Goal: Information Seeking & Learning: Check status

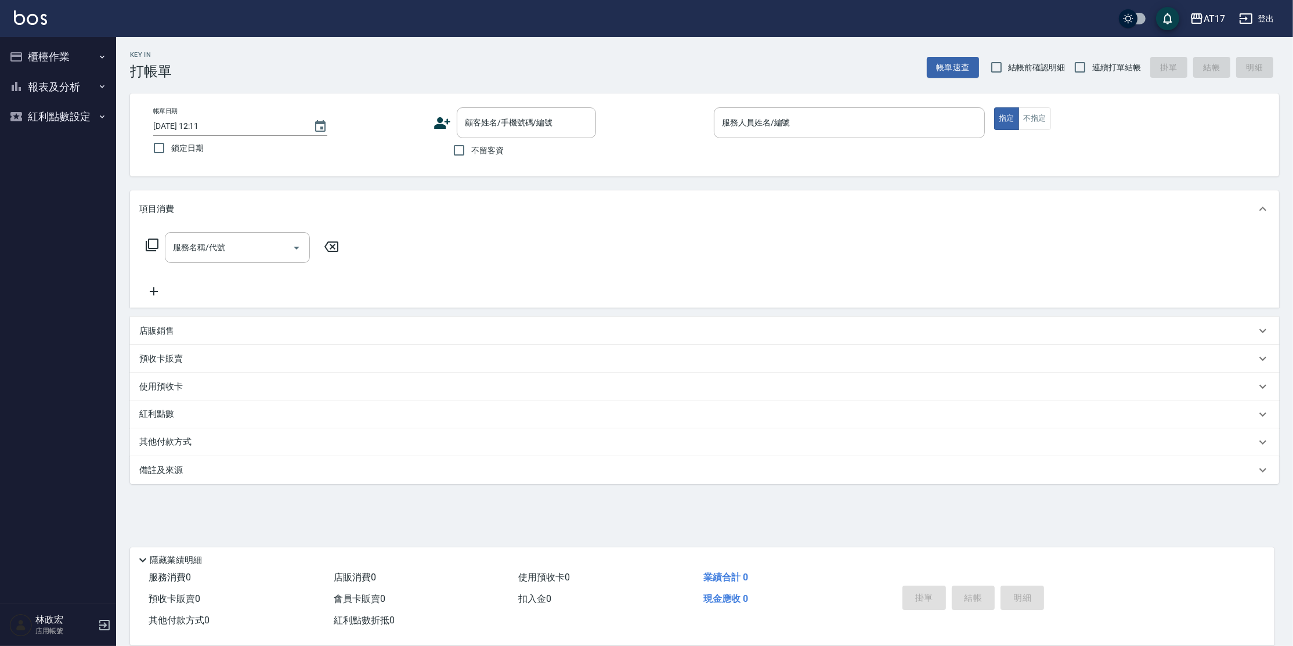
click at [67, 85] on button "報表及分析" at bounding box center [58, 87] width 107 height 30
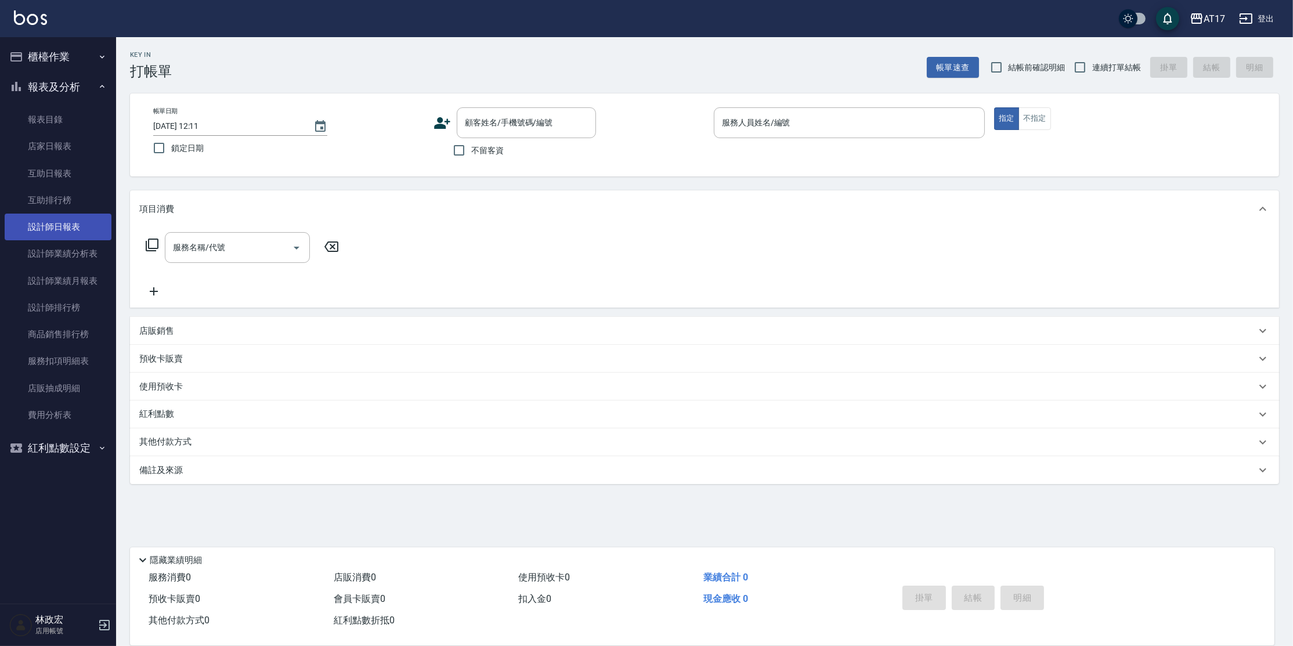
click at [46, 223] on link "設計師日報表" at bounding box center [58, 227] width 107 height 27
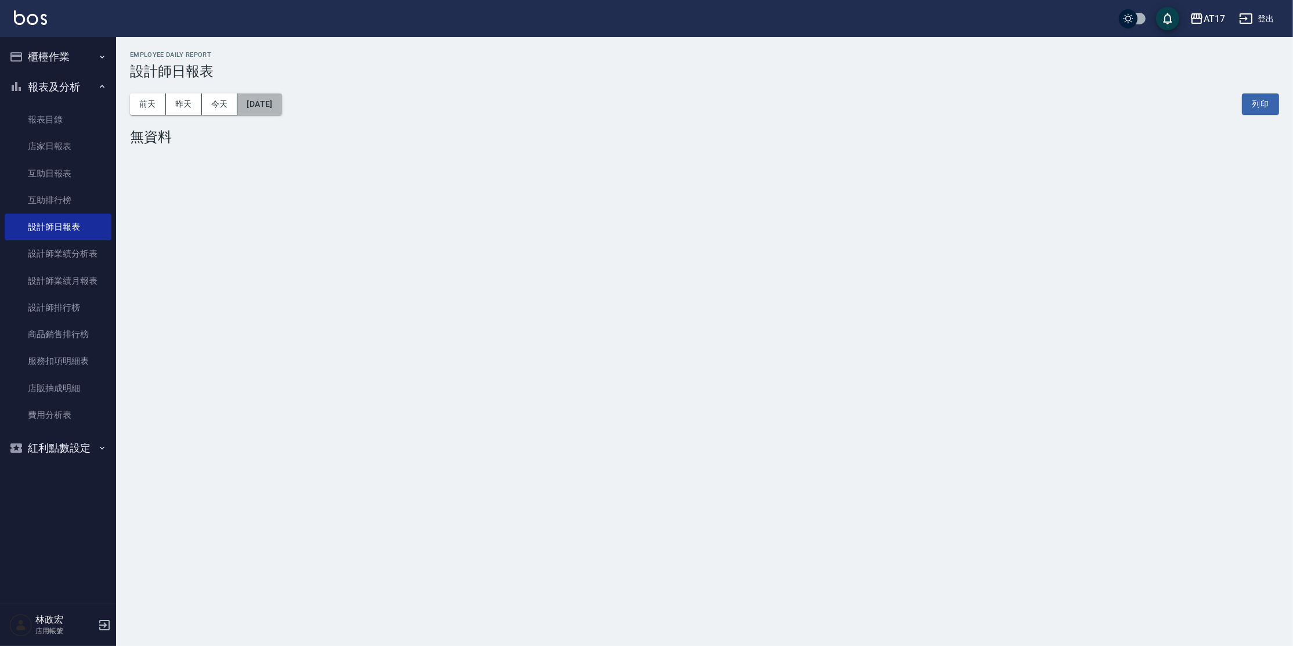
click at [282, 111] on button "[DATE]" at bounding box center [259, 103] width 44 height 21
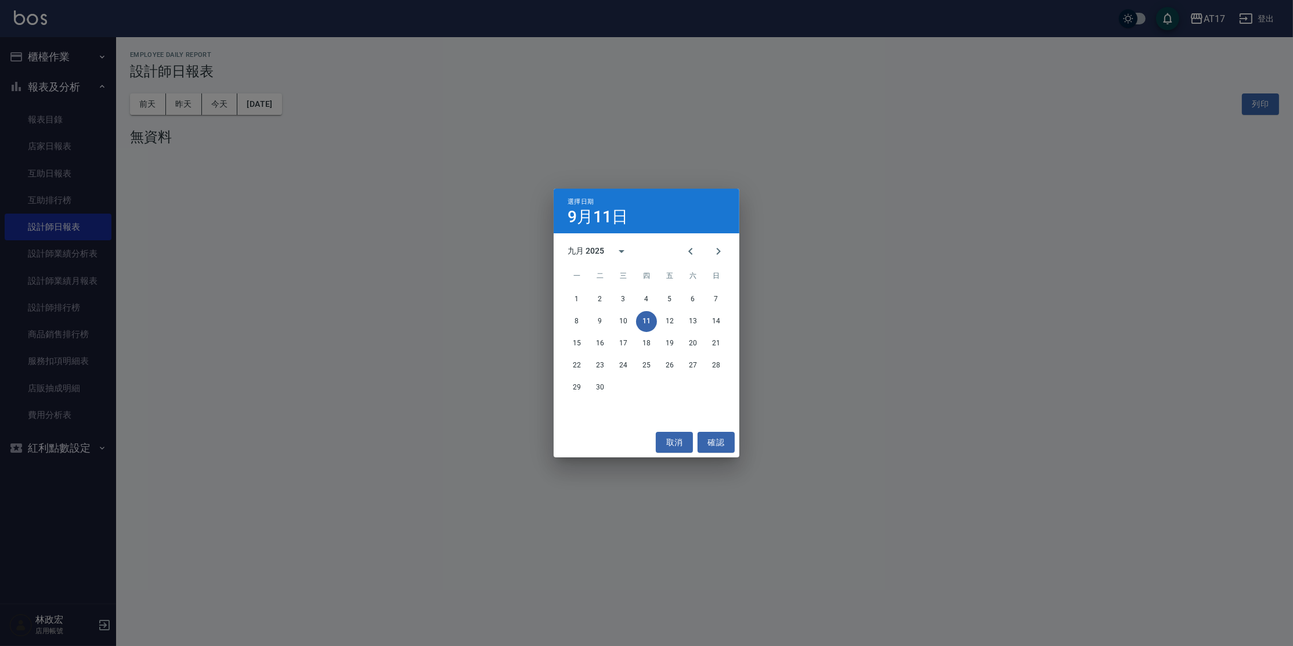
drag, startPoint x: 699, startPoint y: 251, endPoint x: 696, endPoint y: 273, distance: 22.9
click at [699, 251] on button "Previous month" at bounding box center [691, 251] width 28 height 28
click at [653, 391] on button "28" at bounding box center [646, 387] width 21 height 21
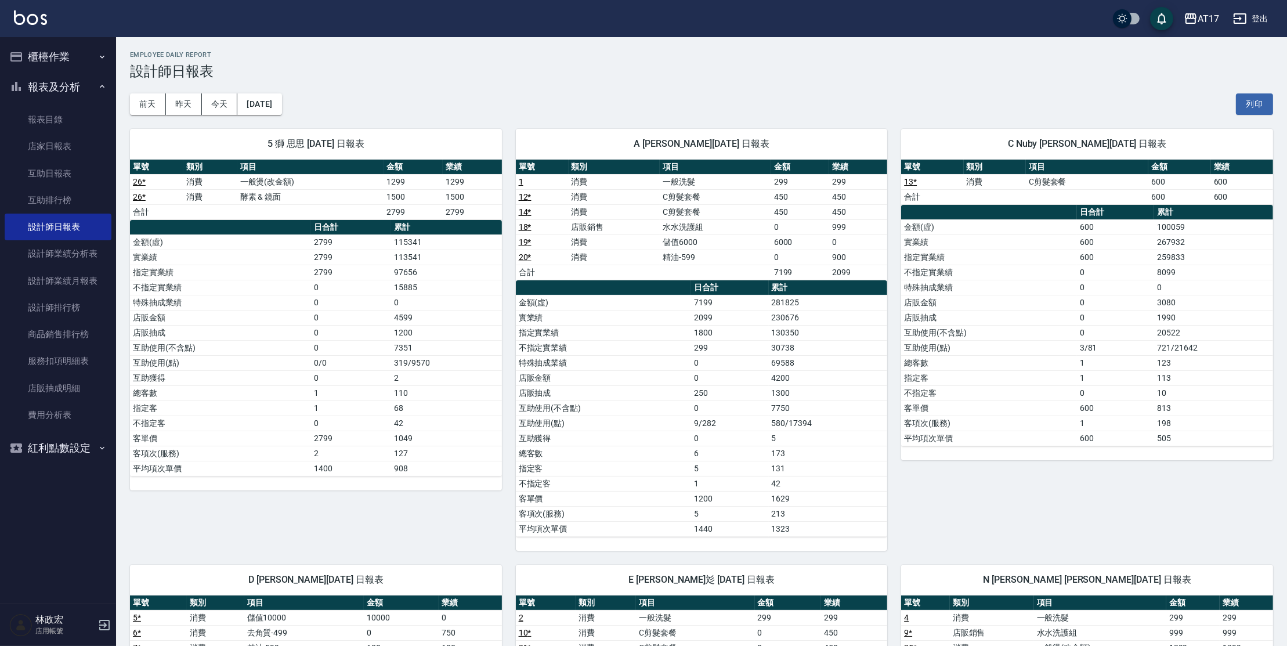
click at [600, 310] on td "實業績" at bounding box center [603, 317] width 175 height 15
click at [282, 107] on button "[DATE]" at bounding box center [259, 103] width 44 height 21
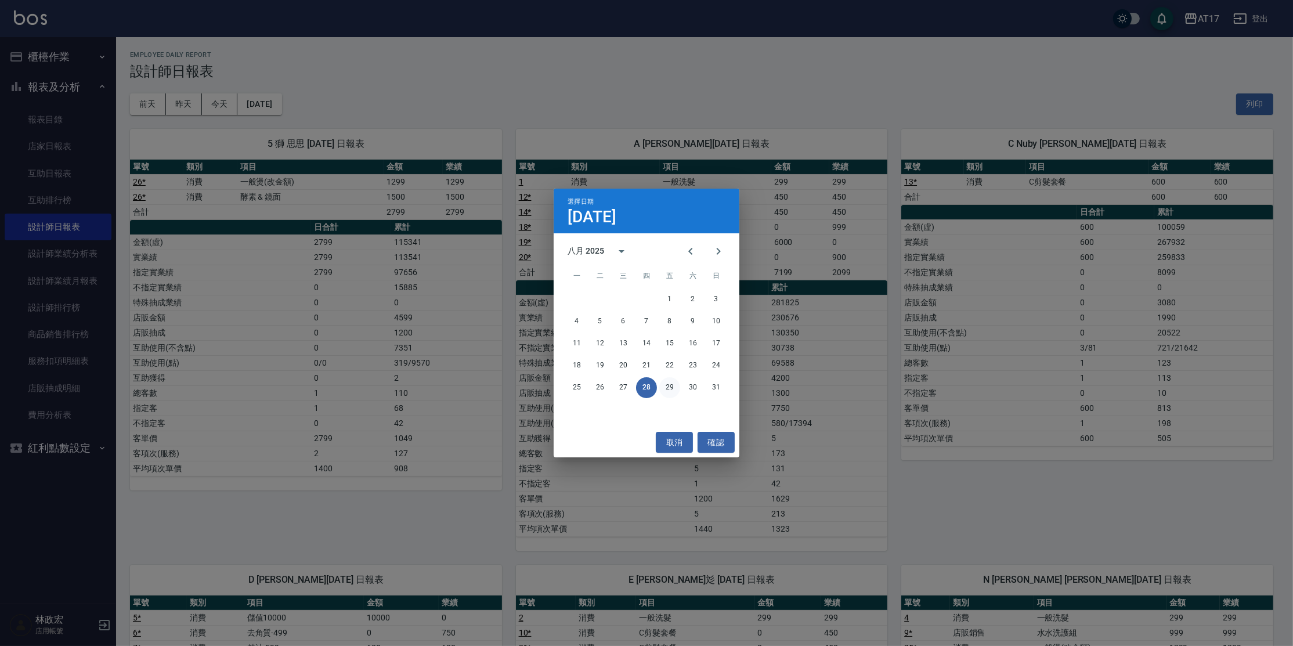
click at [679, 384] on button "29" at bounding box center [669, 387] width 21 height 21
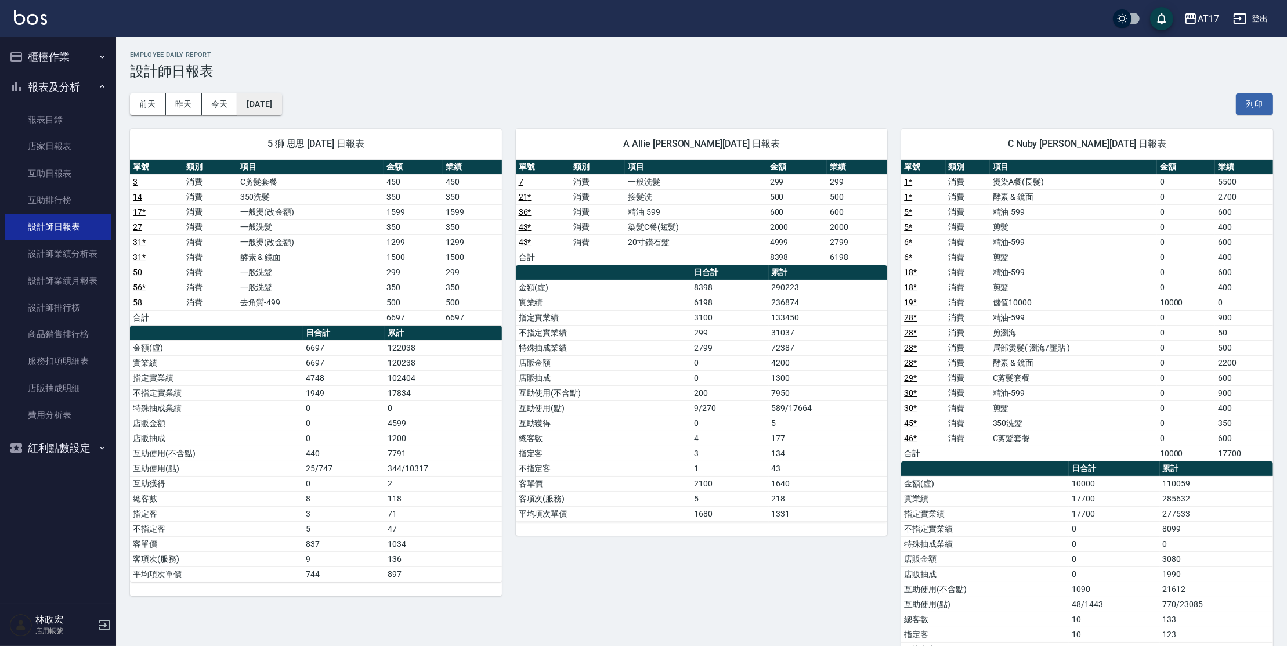
click at [282, 112] on button "[DATE]" at bounding box center [259, 103] width 44 height 21
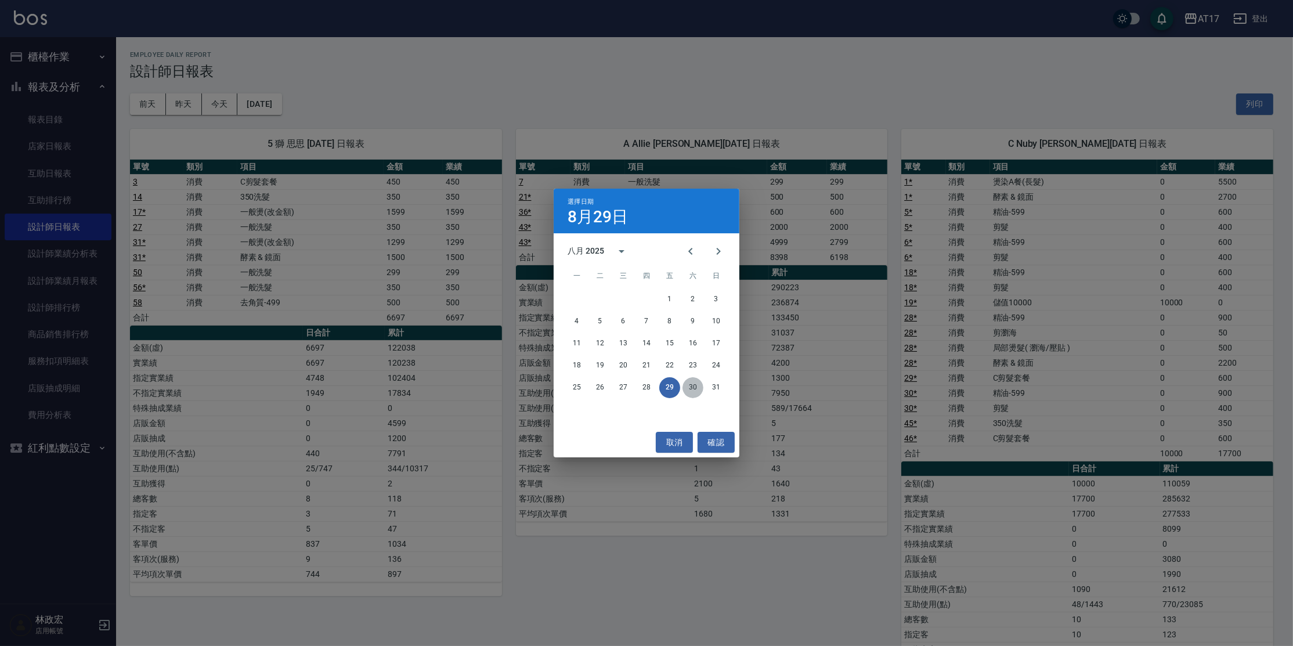
click at [694, 390] on button "30" at bounding box center [693, 387] width 21 height 21
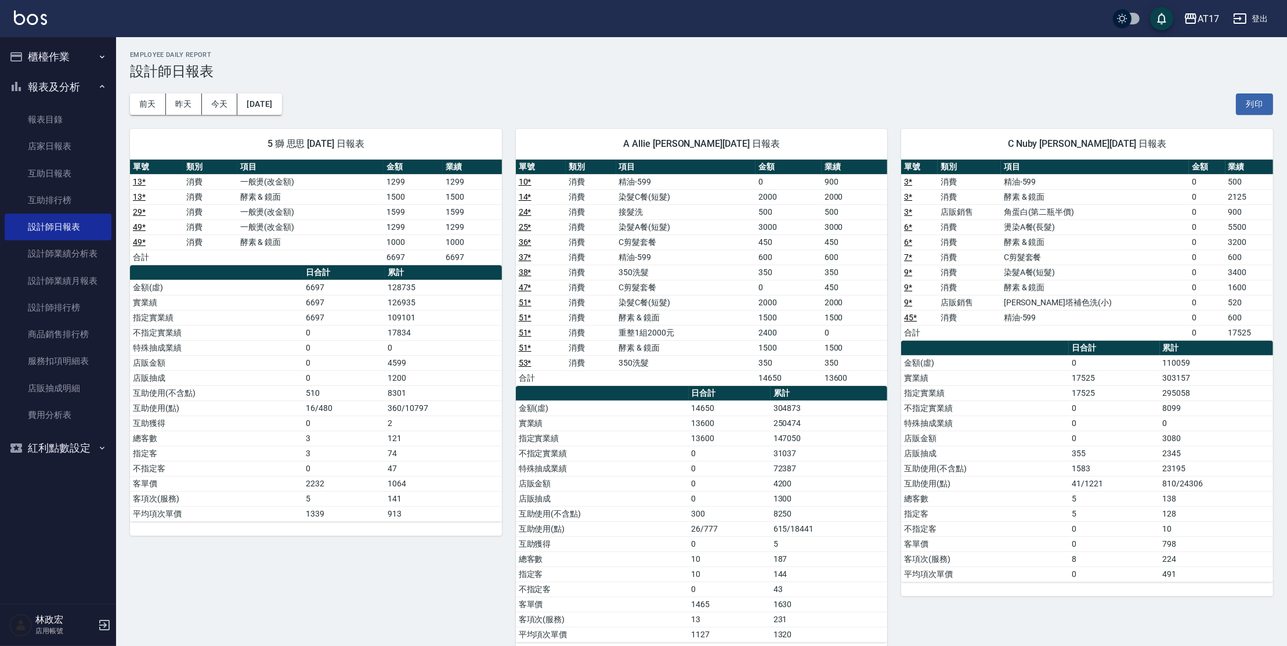
click at [394, 92] on div "[DATE] [DATE] [DATE] [DATE] 列印" at bounding box center [701, 104] width 1143 height 49
click at [262, 107] on button "[DATE]" at bounding box center [259, 103] width 44 height 21
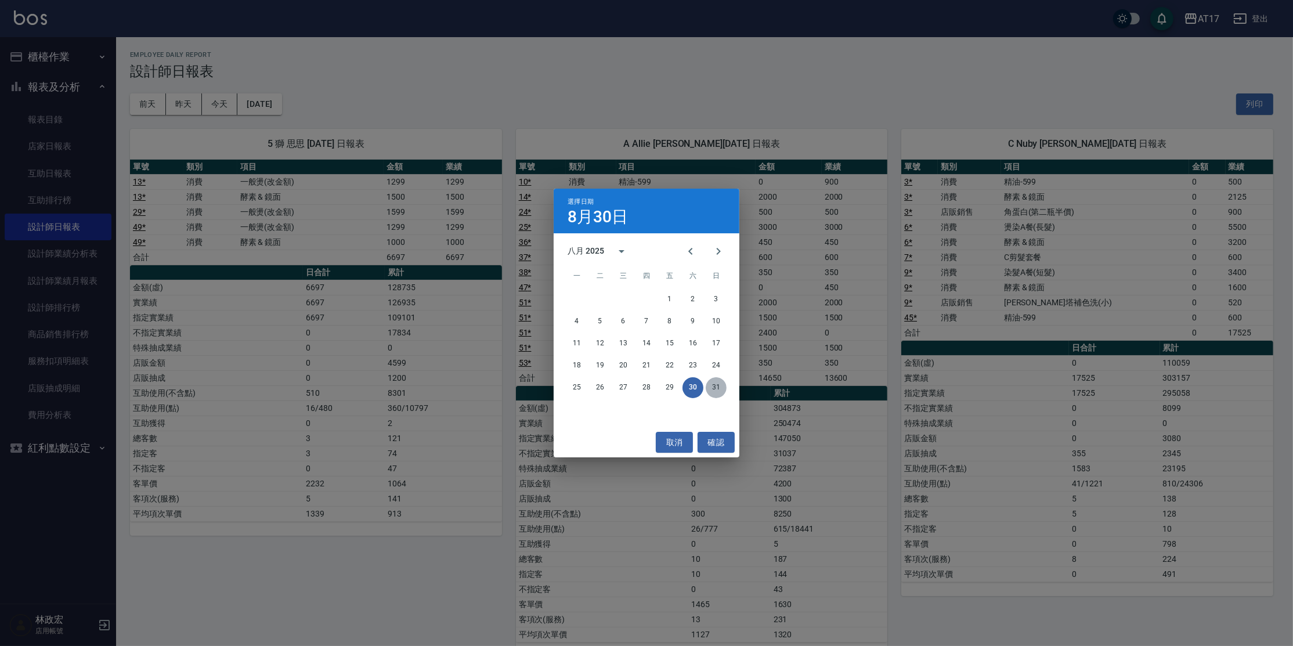
click at [712, 383] on button "31" at bounding box center [716, 387] width 21 height 21
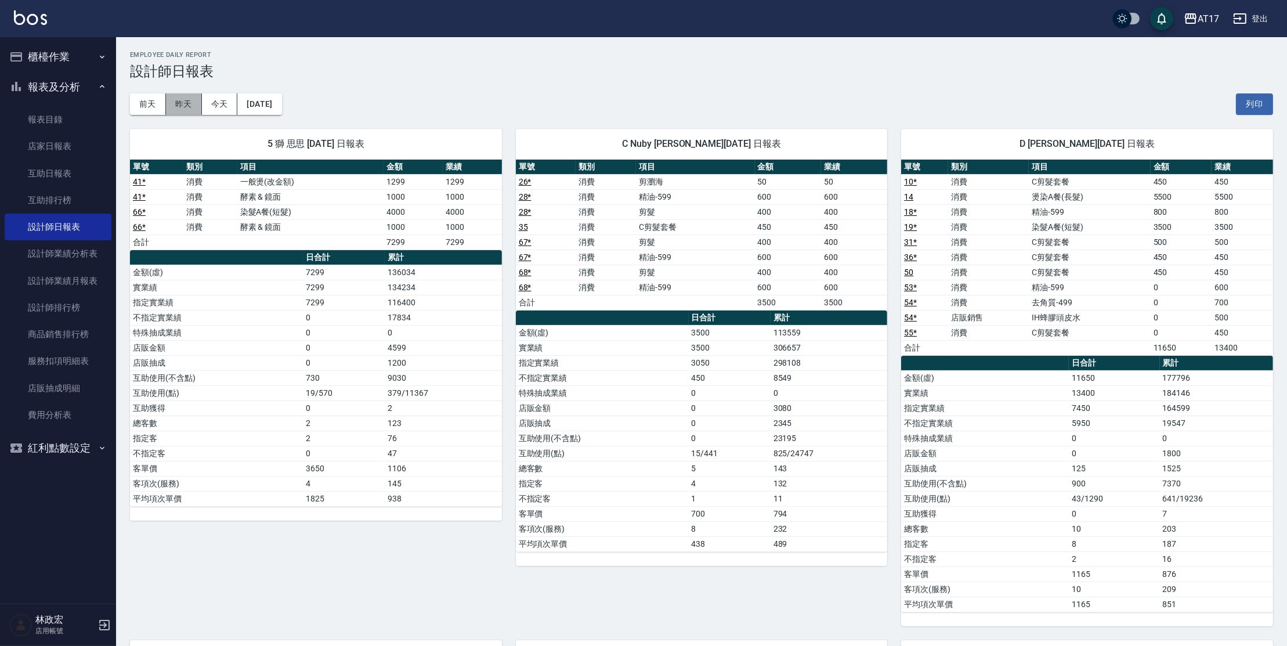
click at [197, 100] on button "昨天" at bounding box center [184, 103] width 36 height 21
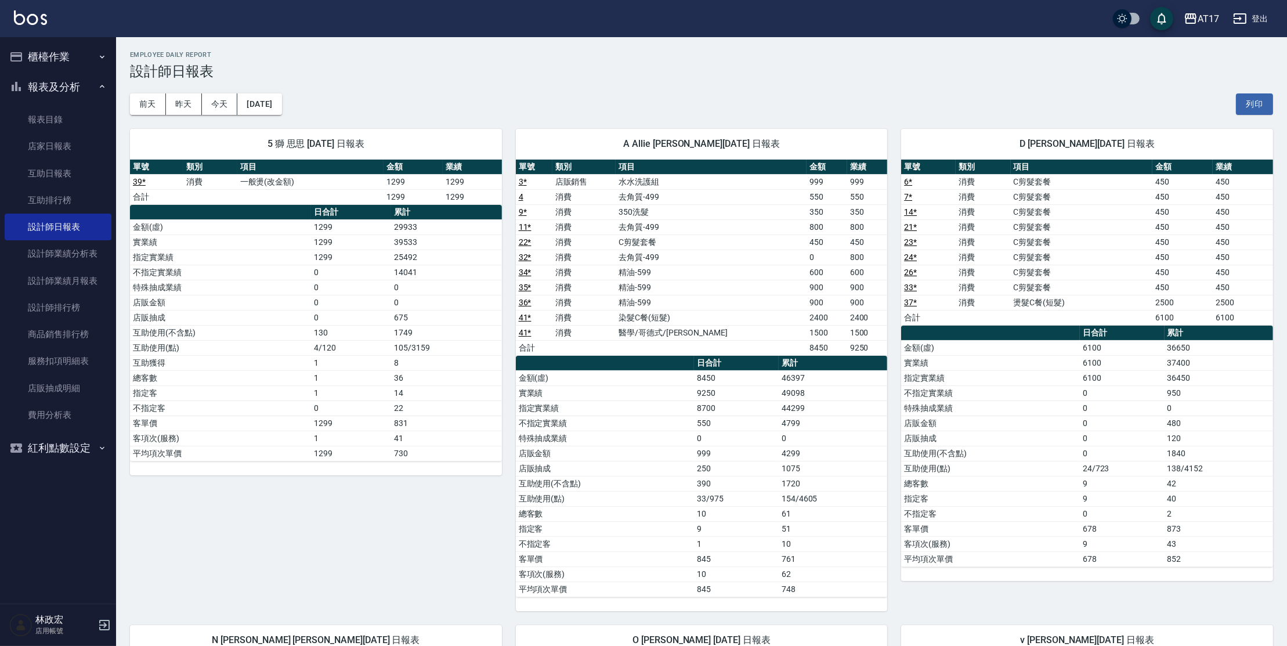
click at [613, 95] on div "[DATE] [DATE] [DATE] [DATE] 列印" at bounding box center [701, 104] width 1143 height 49
click at [254, 113] on button "[DATE]" at bounding box center [259, 103] width 44 height 21
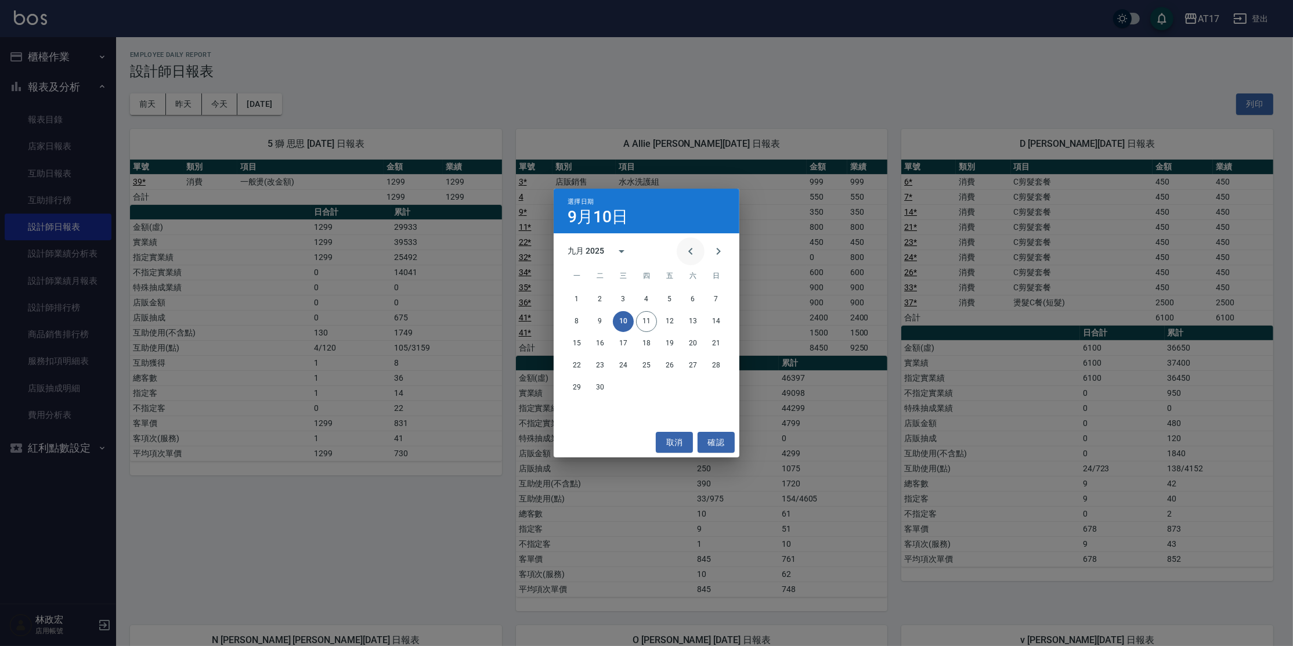
click at [694, 252] on icon "Previous month" at bounding box center [691, 251] width 14 height 14
click at [689, 389] on button "30" at bounding box center [693, 387] width 21 height 21
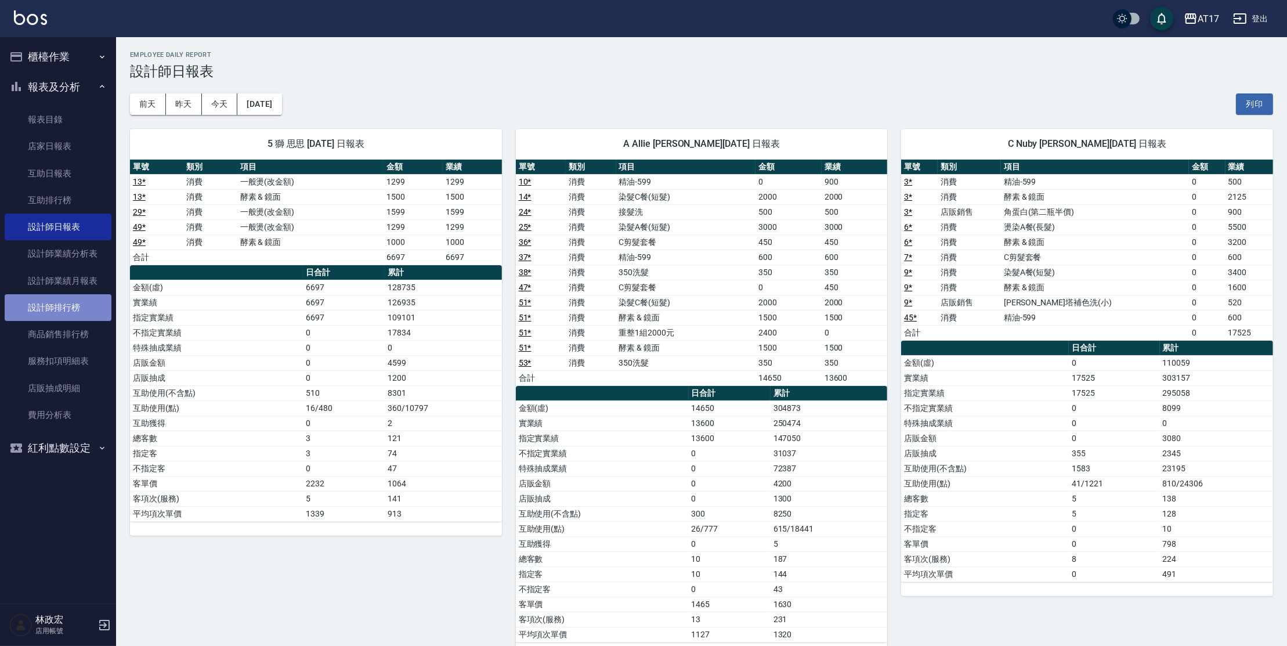
click at [77, 303] on link "設計師排行榜" at bounding box center [58, 307] width 107 height 27
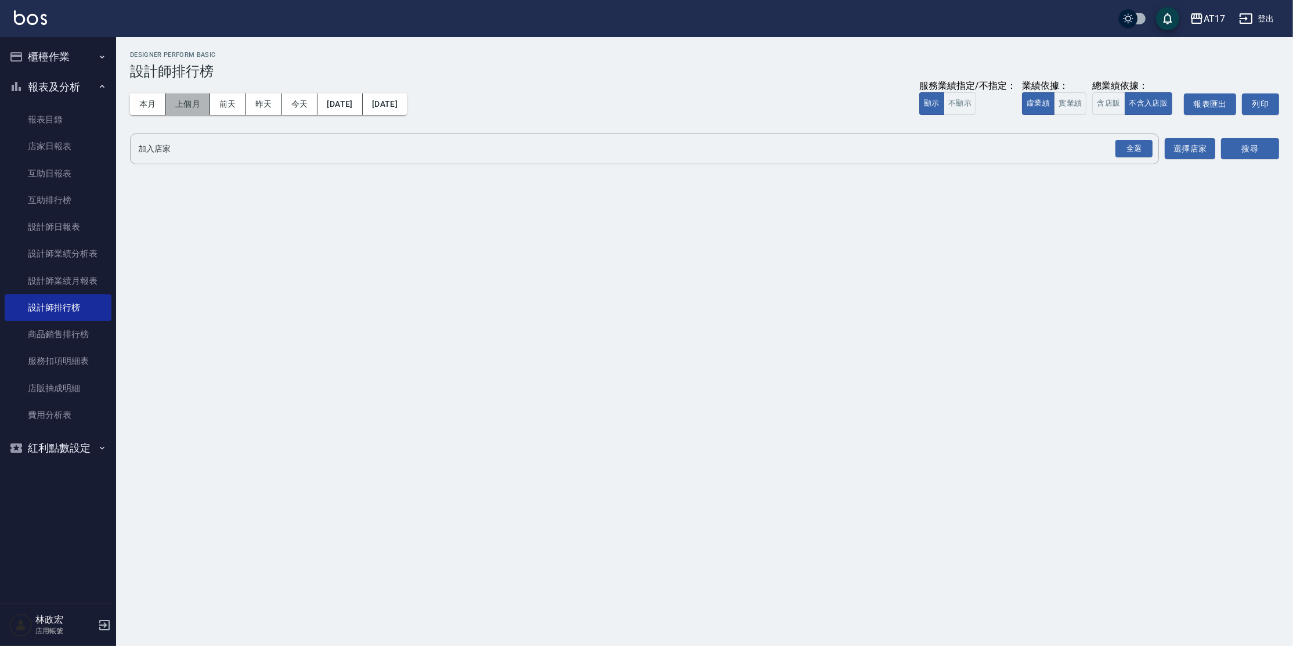
click at [199, 110] on button "上個月" at bounding box center [188, 103] width 44 height 21
click at [1123, 152] on div "全選" at bounding box center [1134, 149] width 37 height 18
click at [1260, 151] on button "搜尋" at bounding box center [1250, 149] width 58 height 21
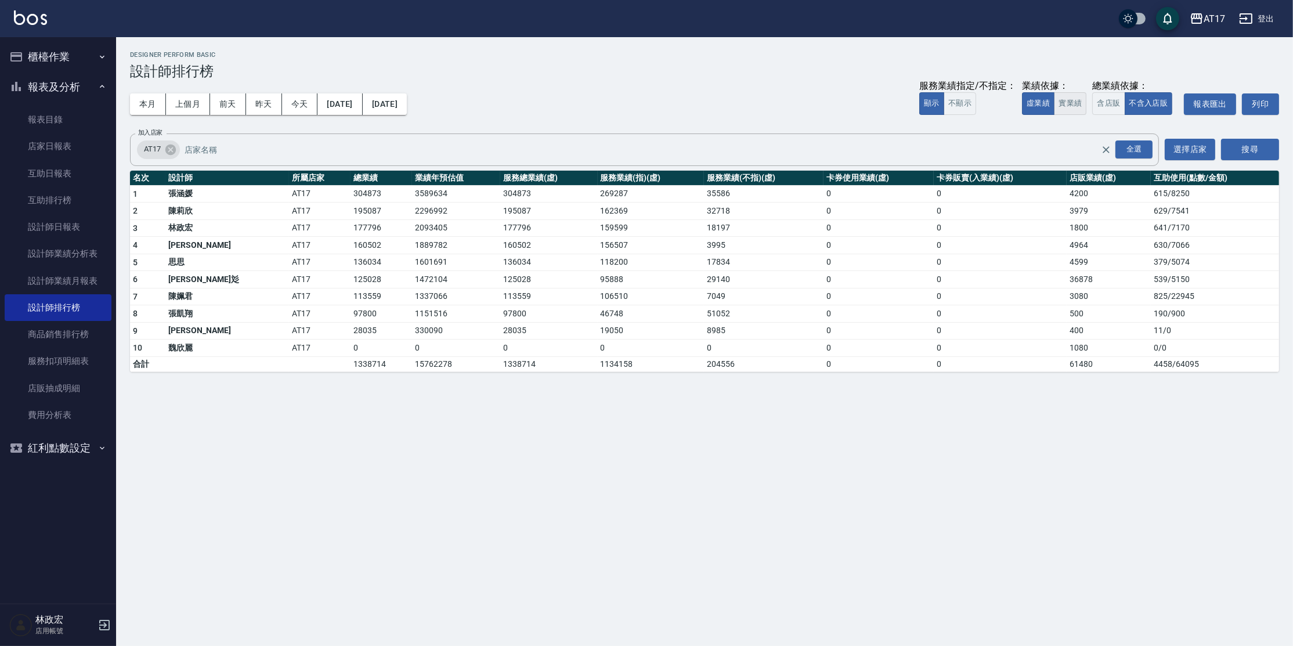
click at [1082, 106] on button "實業績" at bounding box center [1070, 103] width 33 height 23
click at [407, 112] on button "[DATE]" at bounding box center [385, 103] width 44 height 21
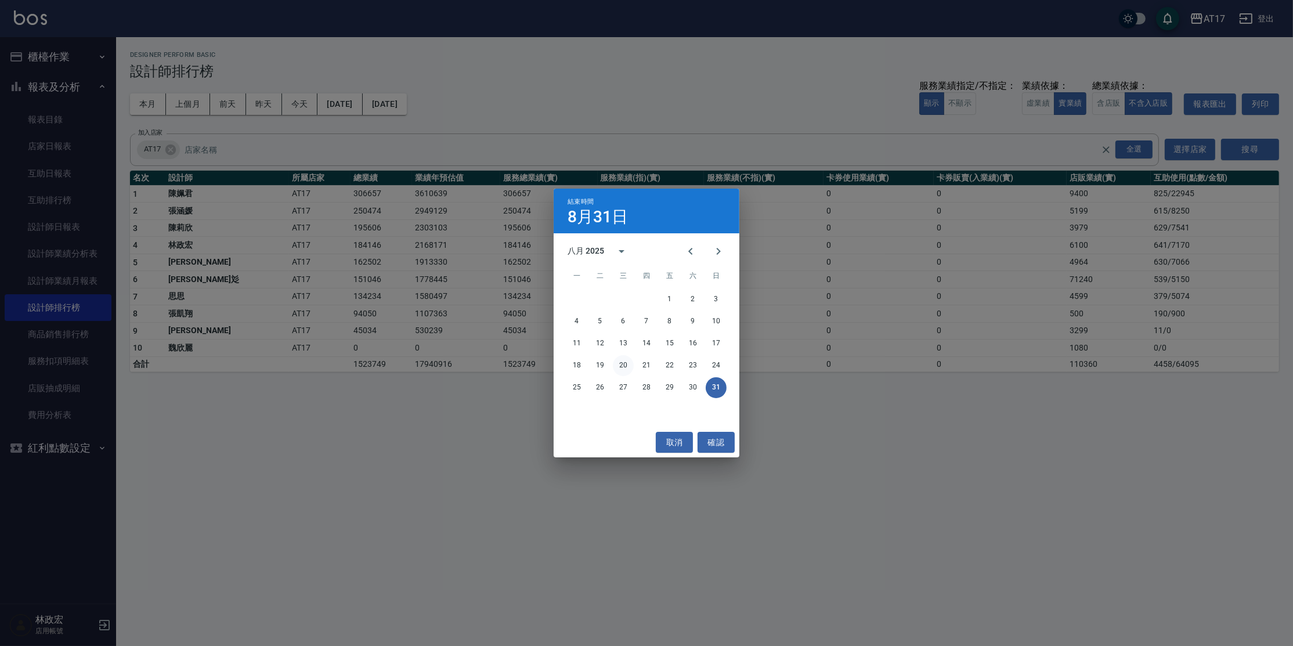
click at [627, 366] on button "20" at bounding box center [623, 365] width 21 height 21
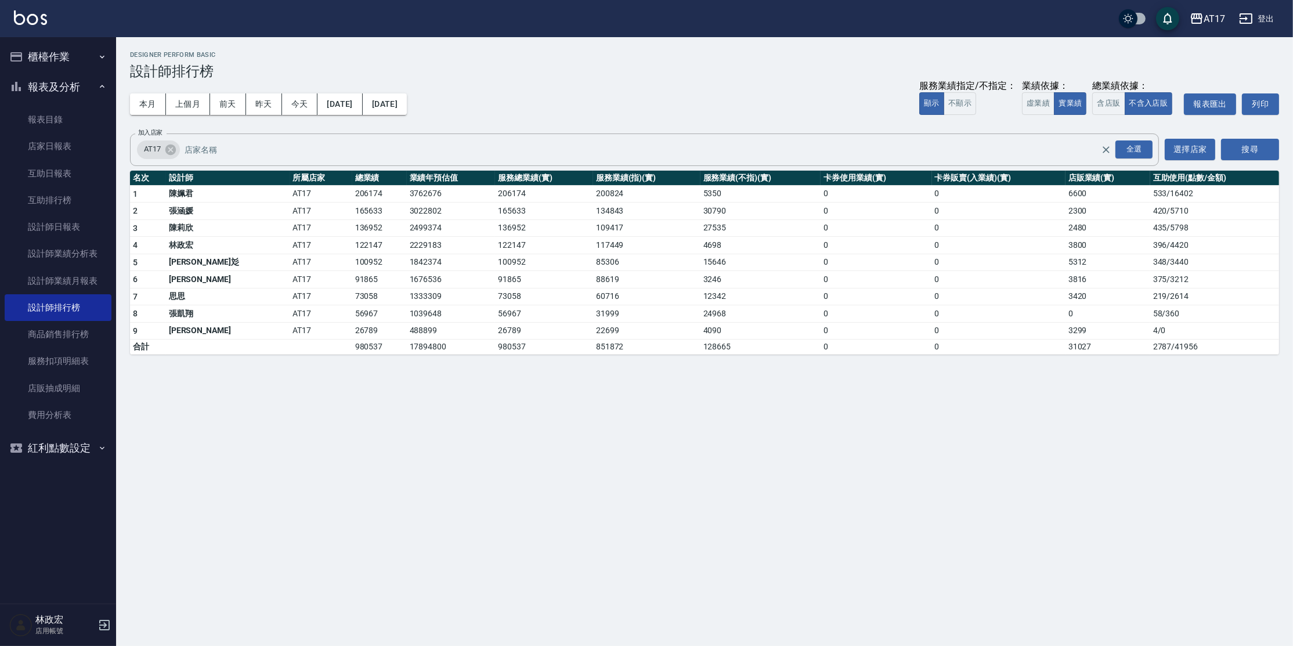
click at [1090, 518] on div "AT17 [DATE] - [DATE] 設計師排行榜 列印時間： [DATE][PHONE_NUMBER]:14 Designer Perform Basi…" at bounding box center [646, 323] width 1293 height 646
click at [407, 110] on button "[DATE]" at bounding box center [385, 103] width 44 height 21
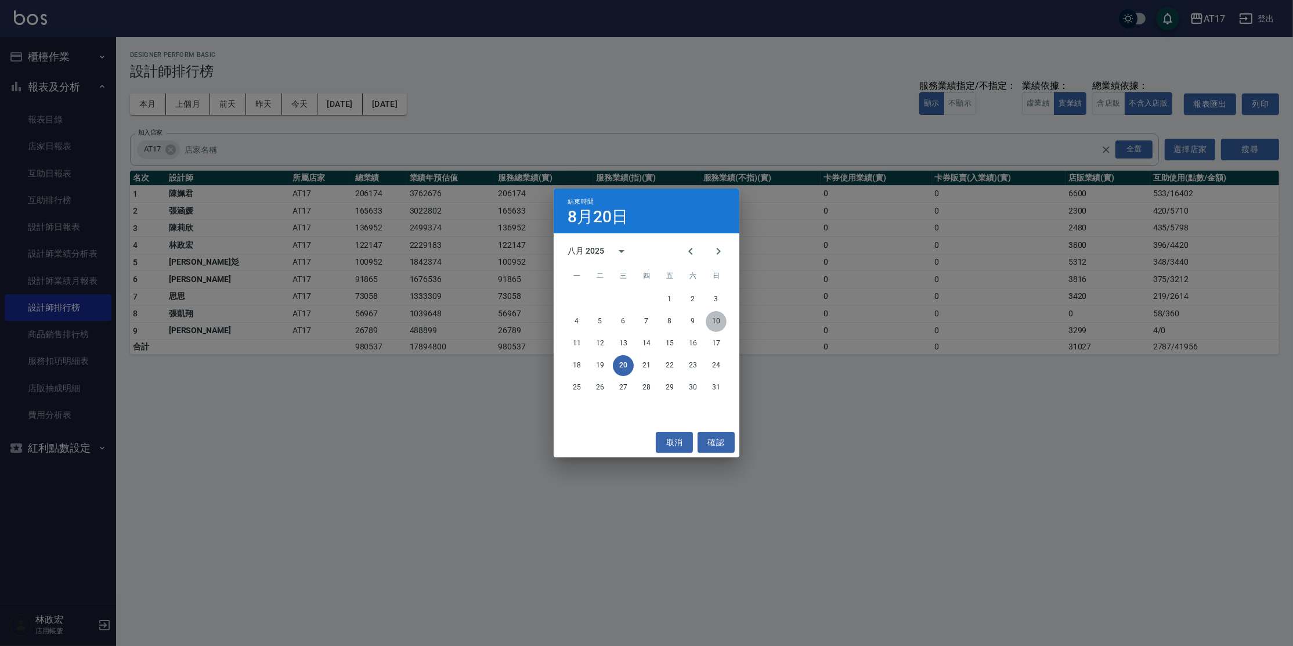
click at [708, 323] on button "10" at bounding box center [716, 321] width 21 height 21
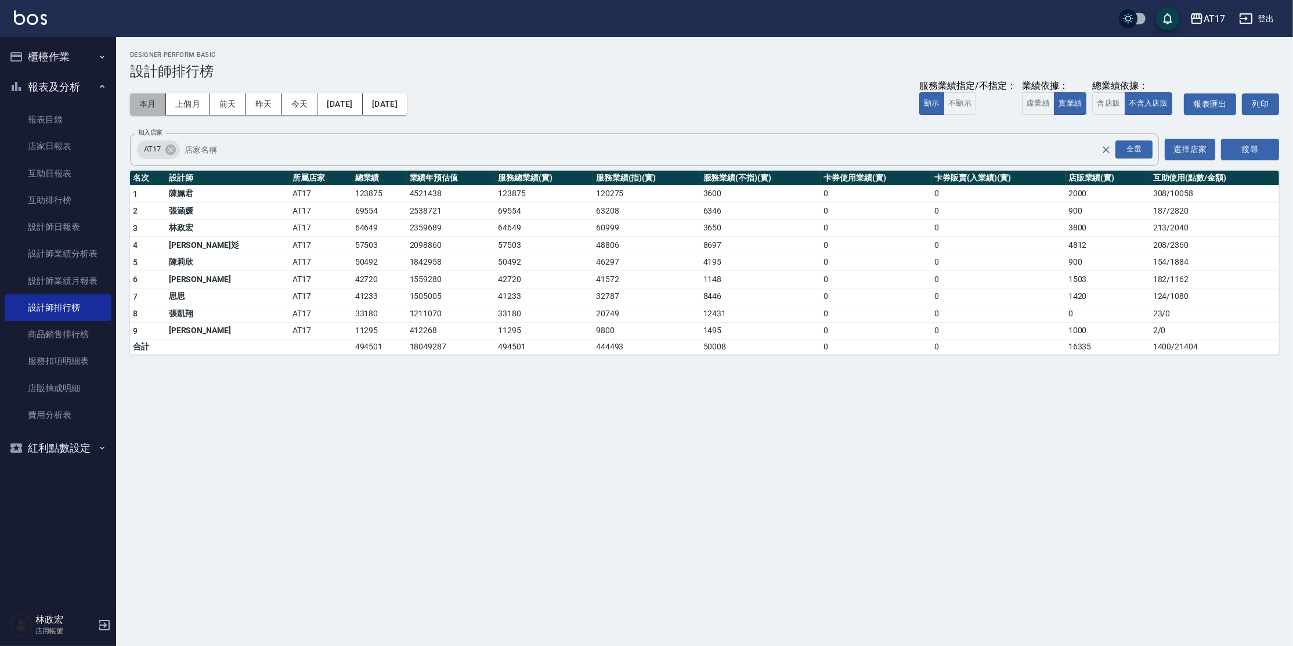
click at [161, 109] on button "本月" at bounding box center [148, 103] width 36 height 21
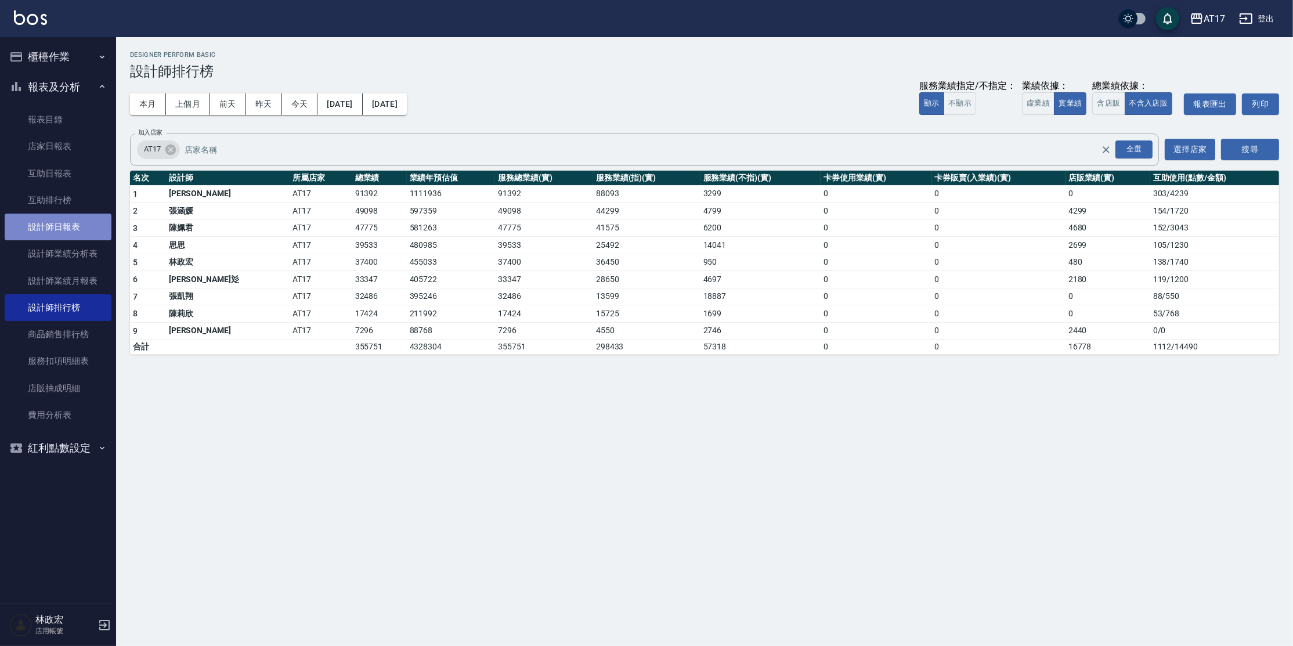
click at [60, 226] on link "設計師日報表" at bounding box center [58, 227] width 107 height 27
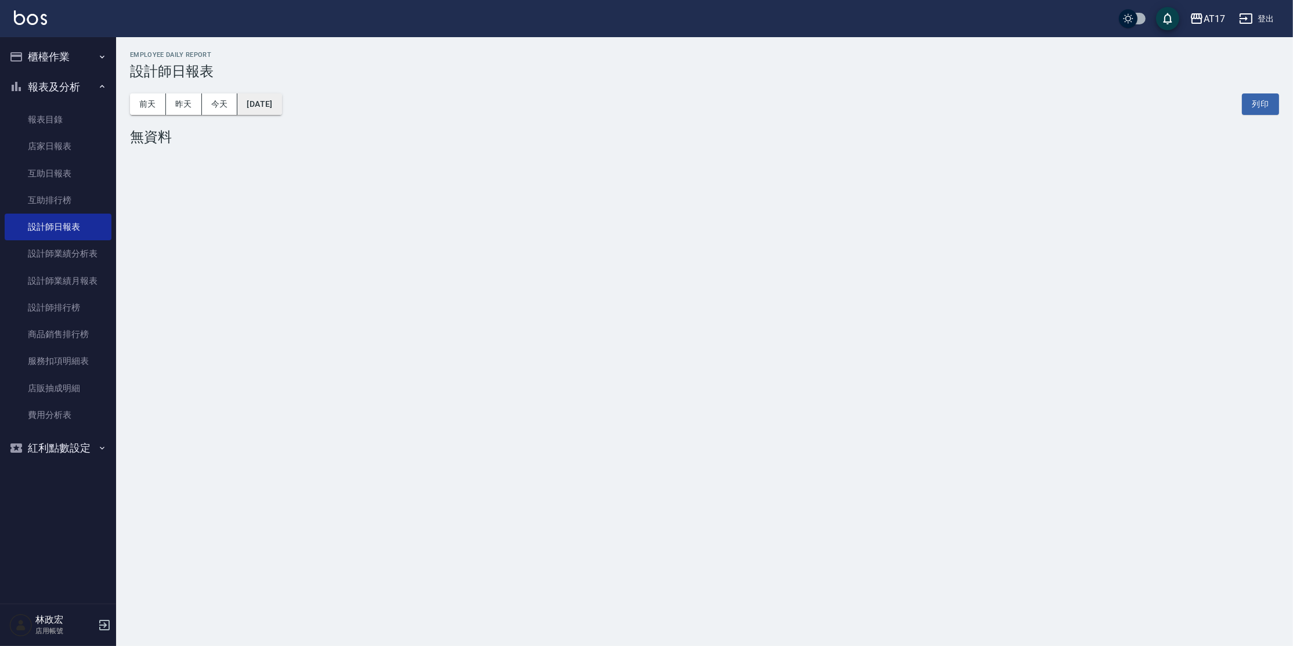
click at [253, 101] on button "[DATE]" at bounding box center [259, 103] width 44 height 21
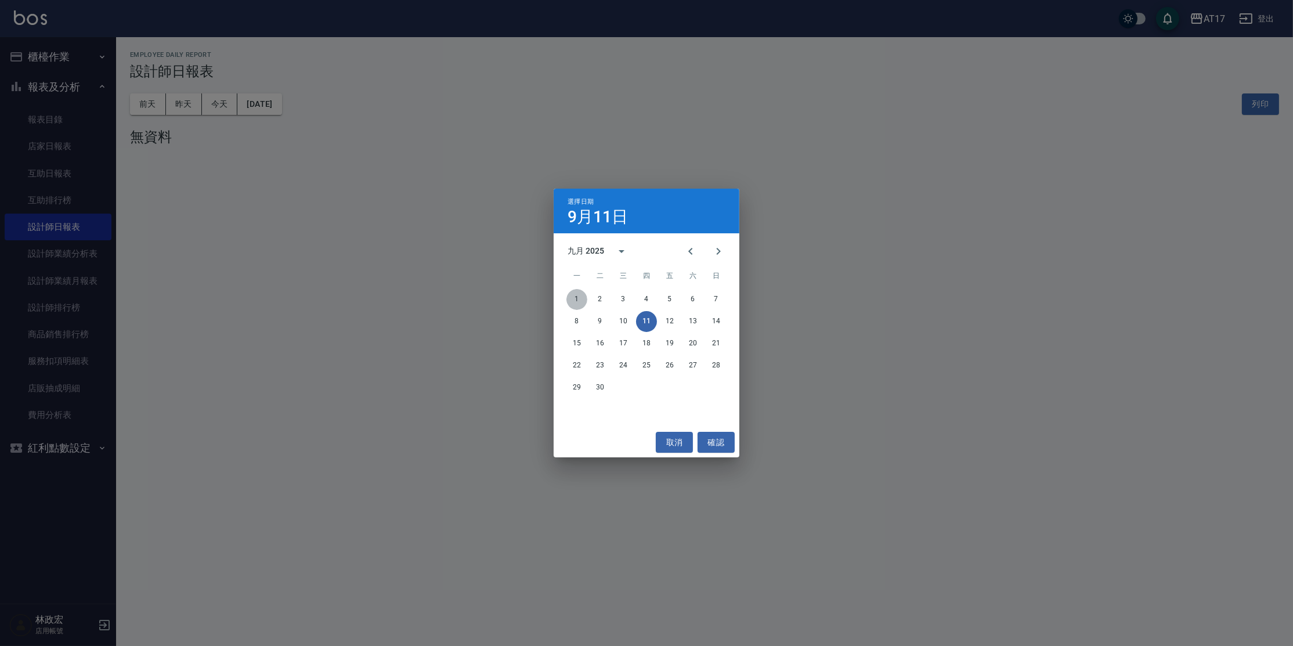
click at [575, 299] on button "1" at bounding box center [577, 299] width 21 height 21
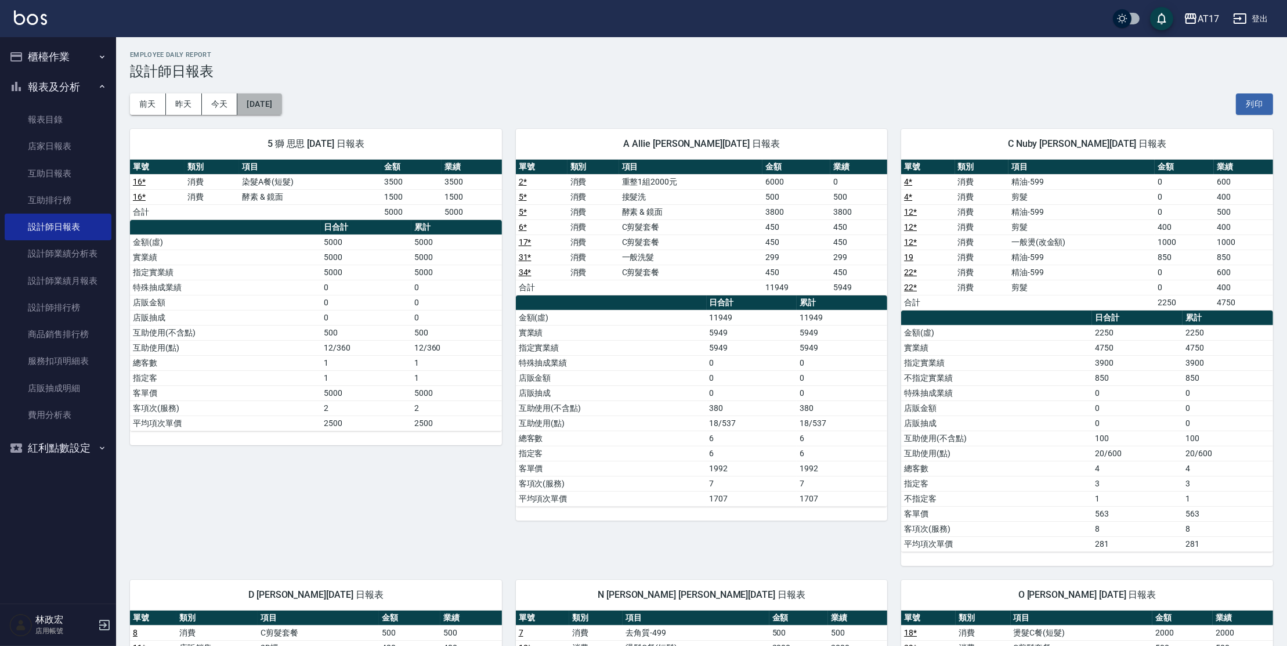
click at [270, 113] on button "[DATE]" at bounding box center [259, 103] width 44 height 21
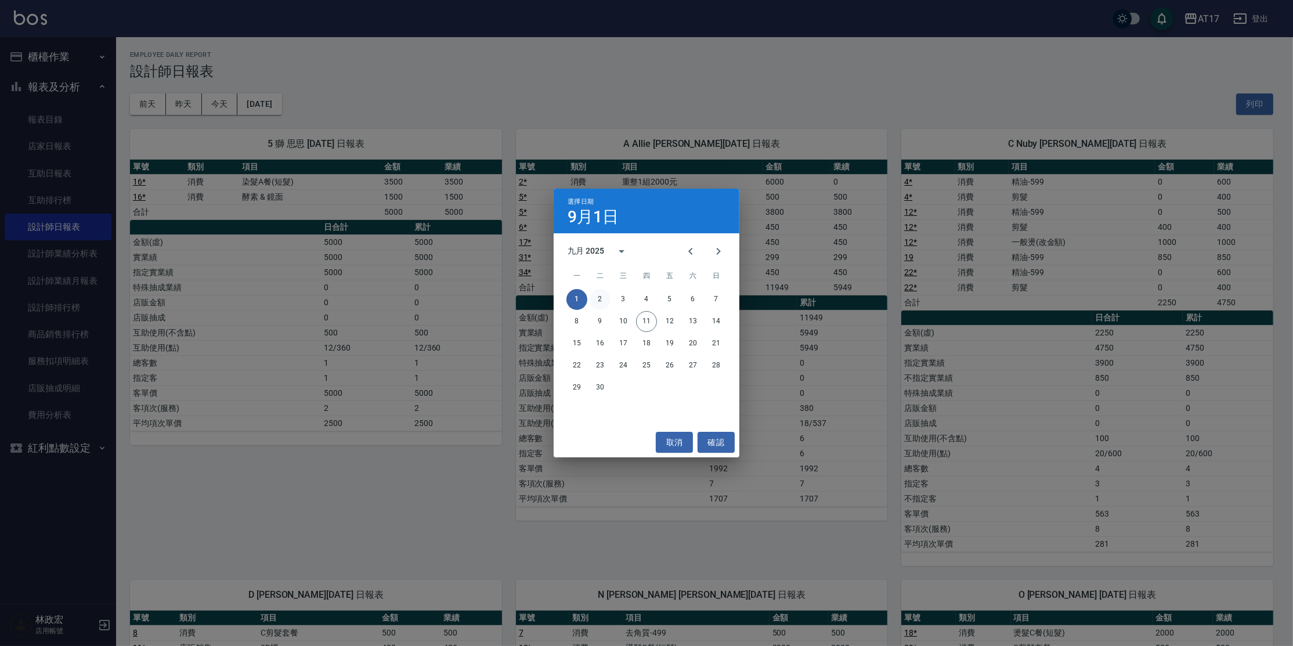
click at [606, 303] on button "2" at bounding box center [600, 299] width 21 height 21
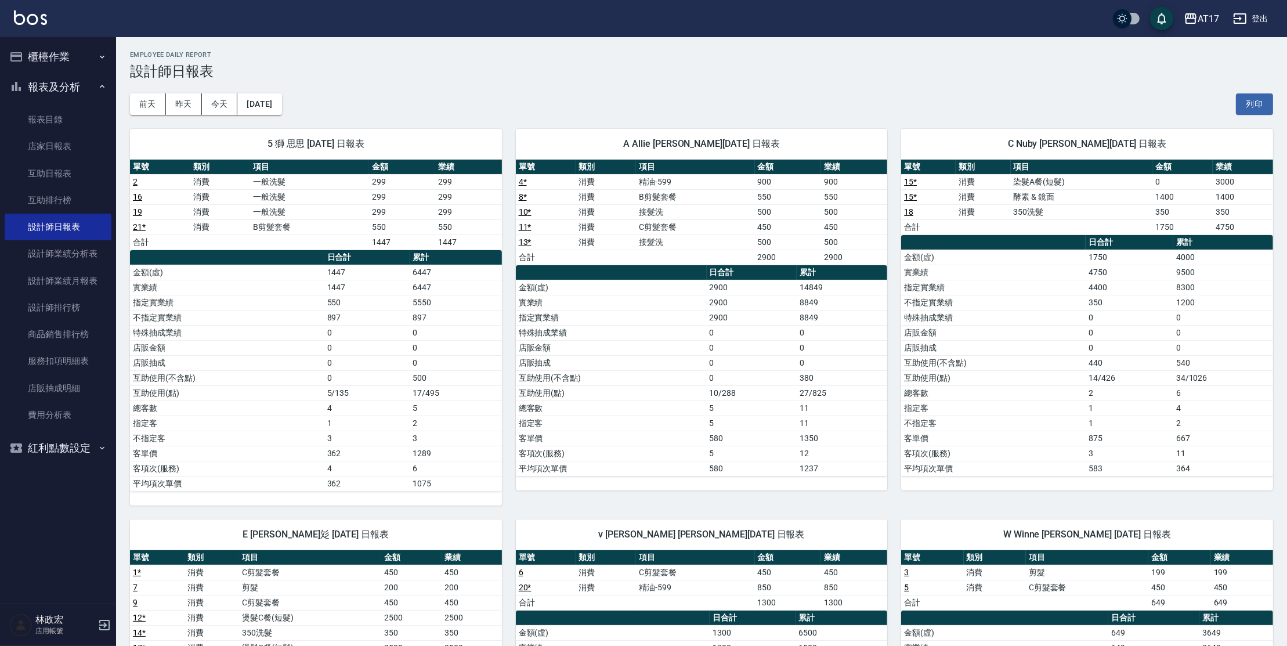
click at [708, 117] on div "A Allie [PERSON_NAME][DATE] 日報表 單號 類別 項目 金額 業績 4 * 消費 精油-599 900 900 8 * 消費 B剪髮…" at bounding box center [695, 310] width 386 height 391
click at [282, 111] on button "[DATE]" at bounding box center [259, 103] width 44 height 21
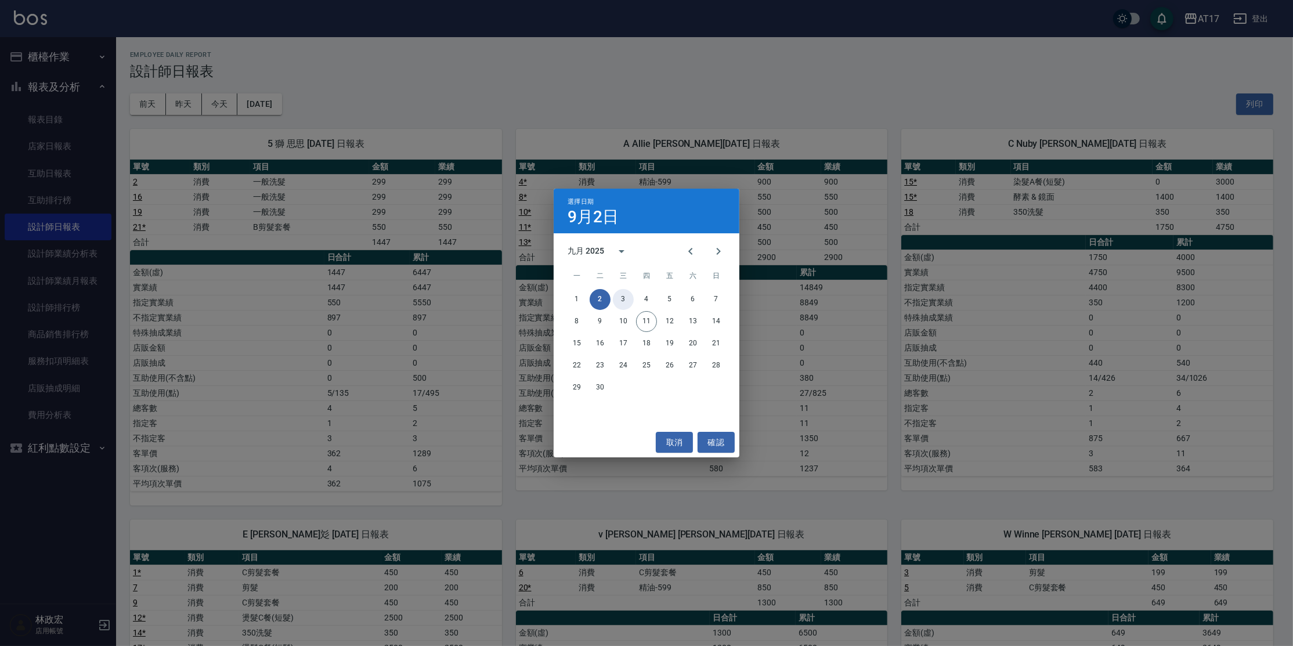
click at [628, 302] on button "3" at bounding box center [623, 299] width 21 height 21
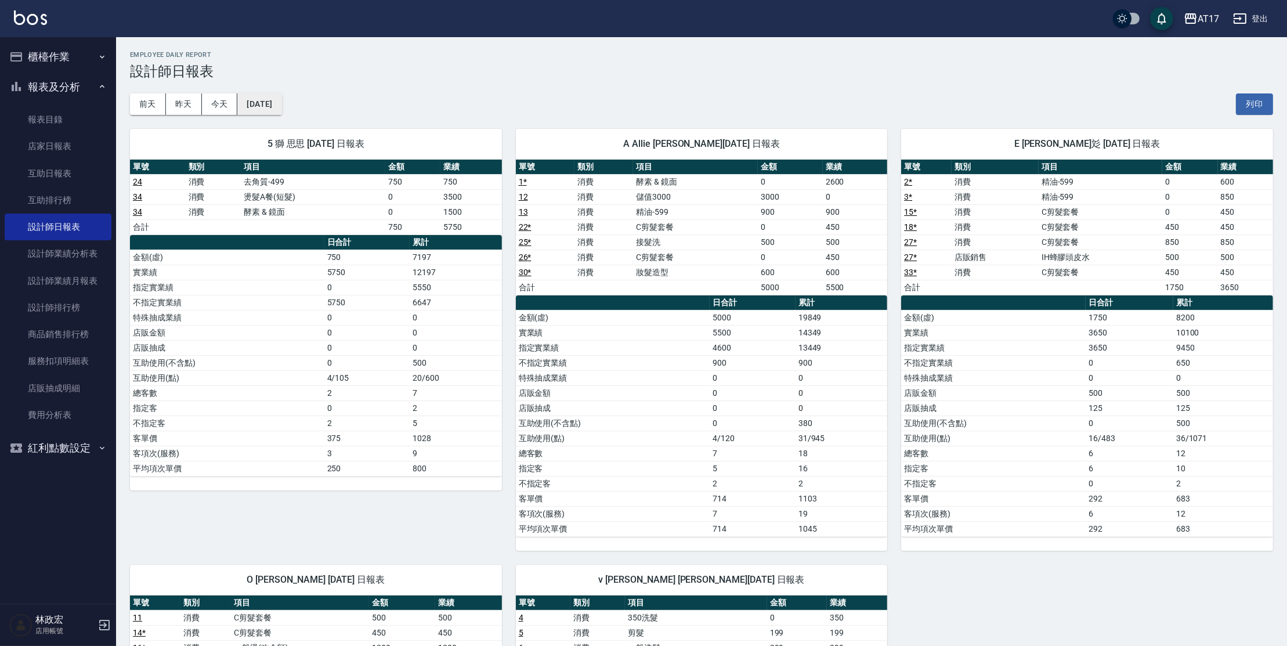
click at [282, 105] on button "[DATE]" at bounding box center [259, 103] width 44 height 21
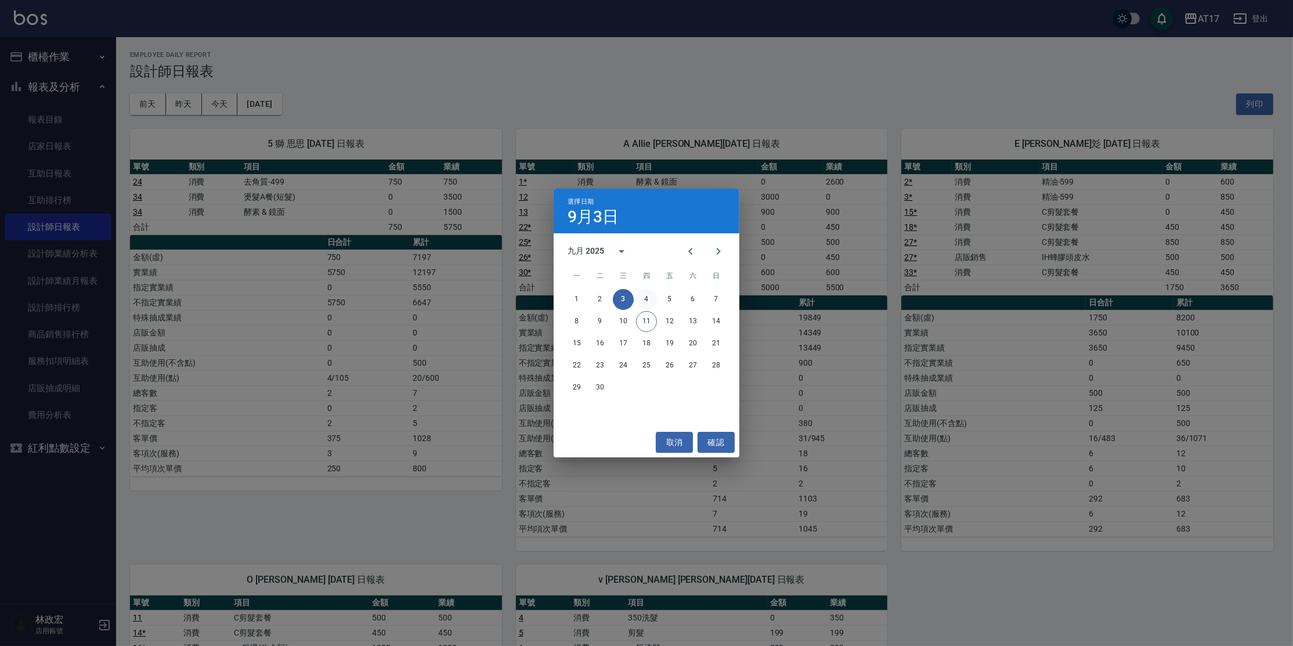
click at [645, 305] on button "4" at bounding box center [646, 299] width 21 height 21
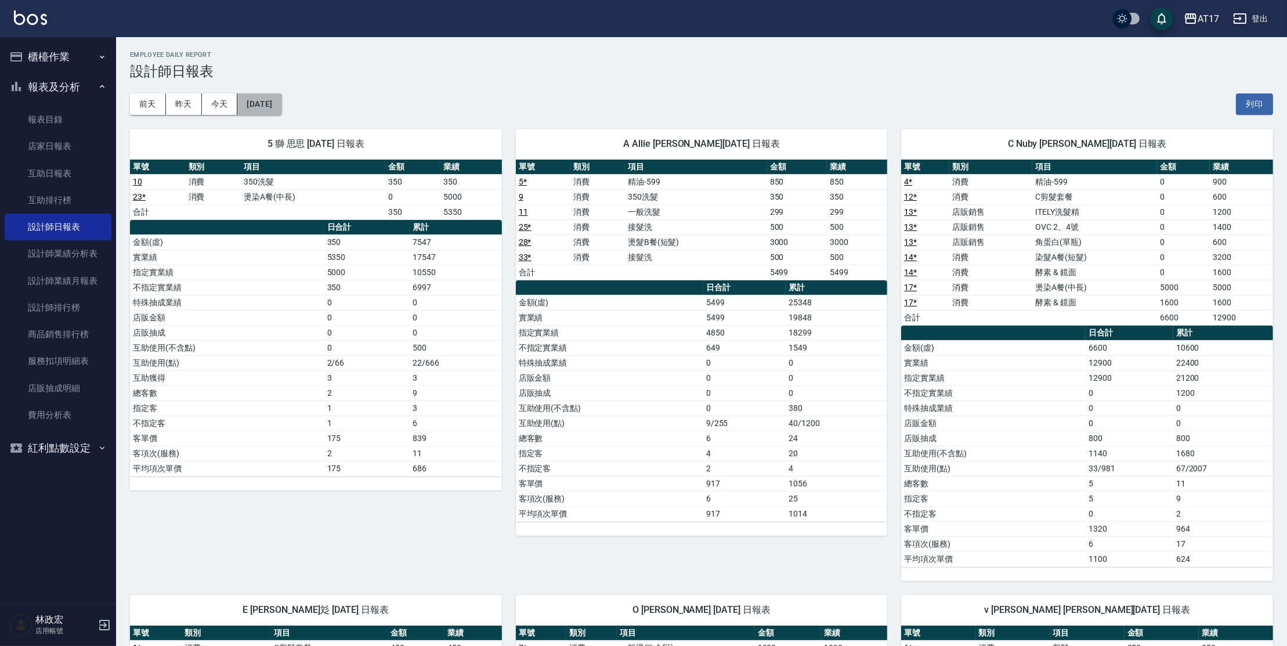
click at [282, 107] on button "[DATE]" at bounding box center [259, 103] width 44 height 21
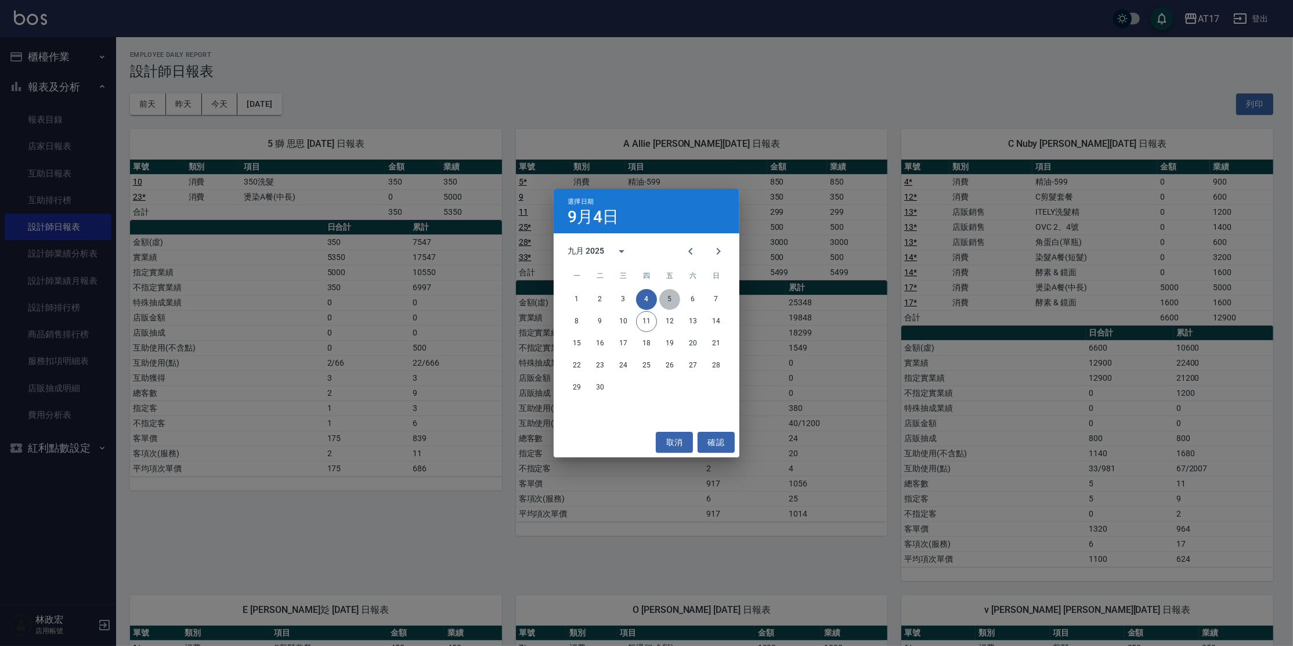
click at [672, 298] on button "5" at bounding box center [669, 299] width 21 height 21
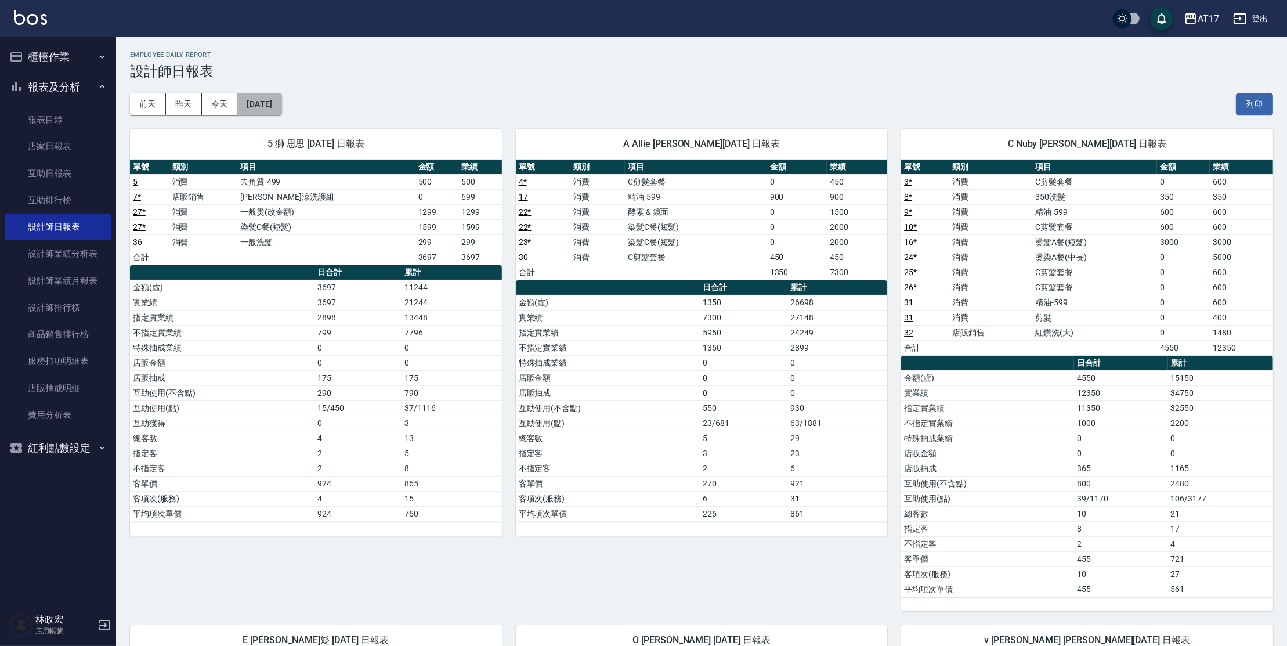
click at [282, 103] on button "[DATE]" at bounding box center [259, 103] width 44 height 21
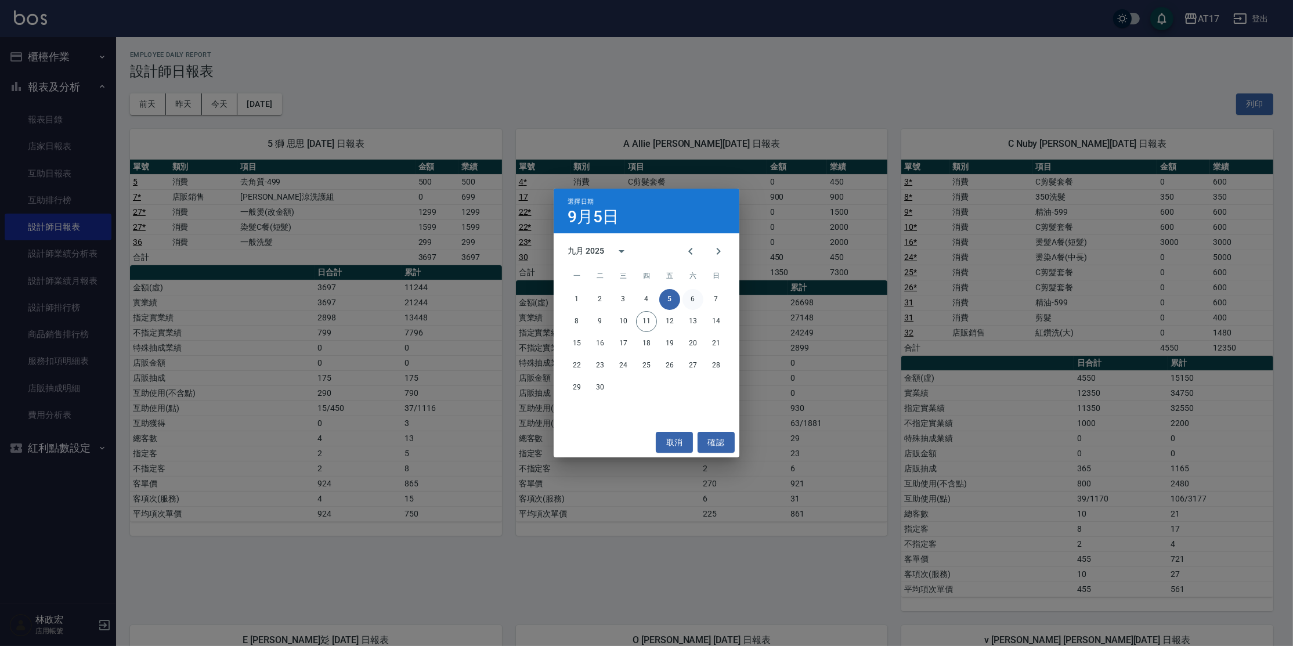
click at [697, 295] on button "6" at bounding box center [693, 299] width 21 height 21
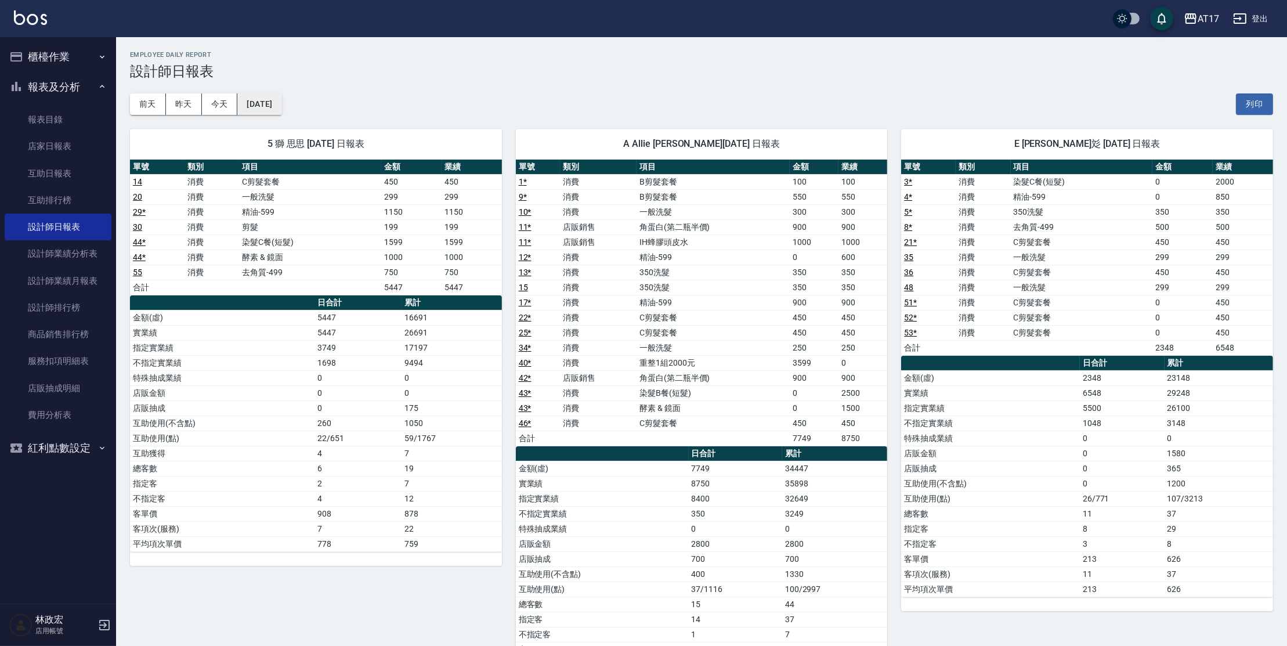
click at [269, 104] on button "[DATE]" at bounding box center [259, 103] width 44 height 21
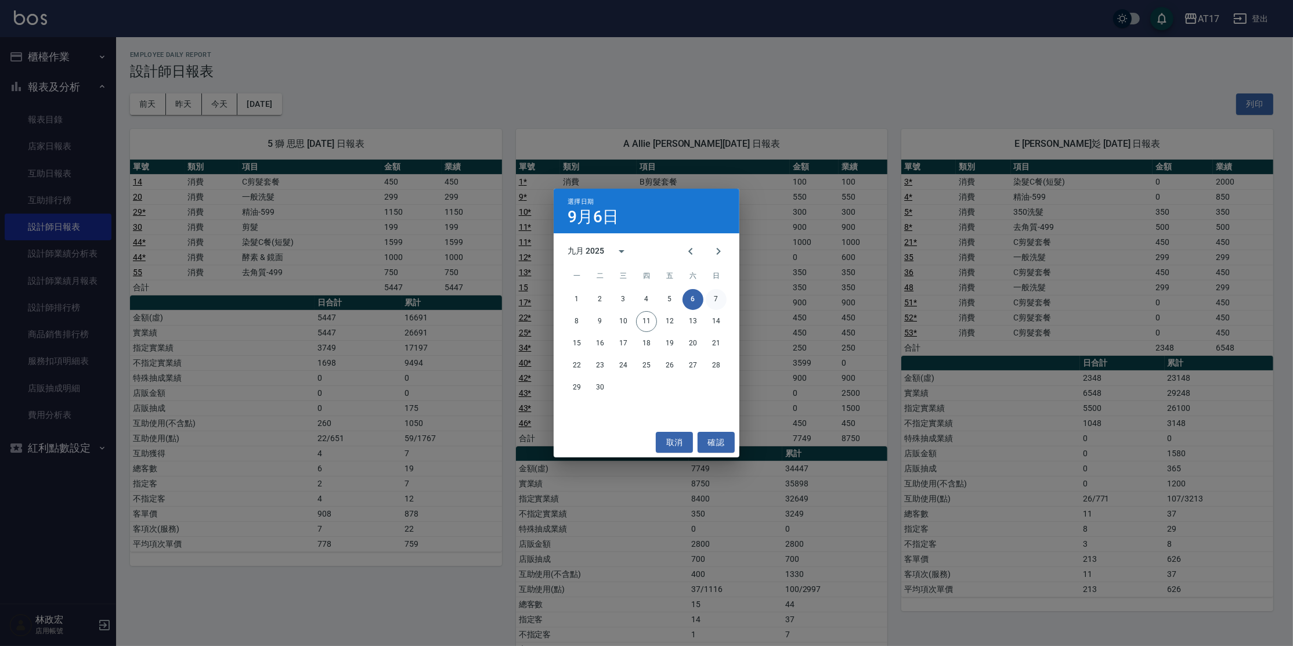
click at [712, 309] on div "1 2 3 4 5 6 7" at bounding box center [647, 299] width 186 height 21
click at [713, 300] on button "7" at bounding box center [716, 299] width 21 height 21
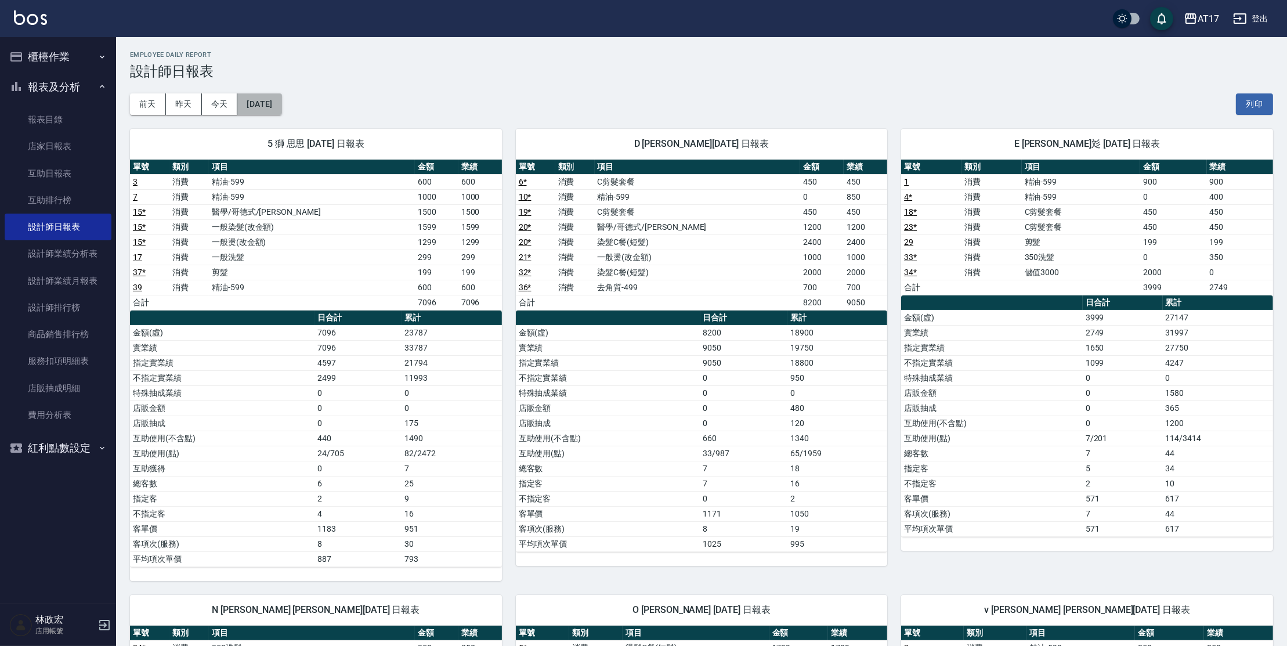
click at [282, 98] on button "[DATE]" at bounding box center [259, 103] width 44 height 21
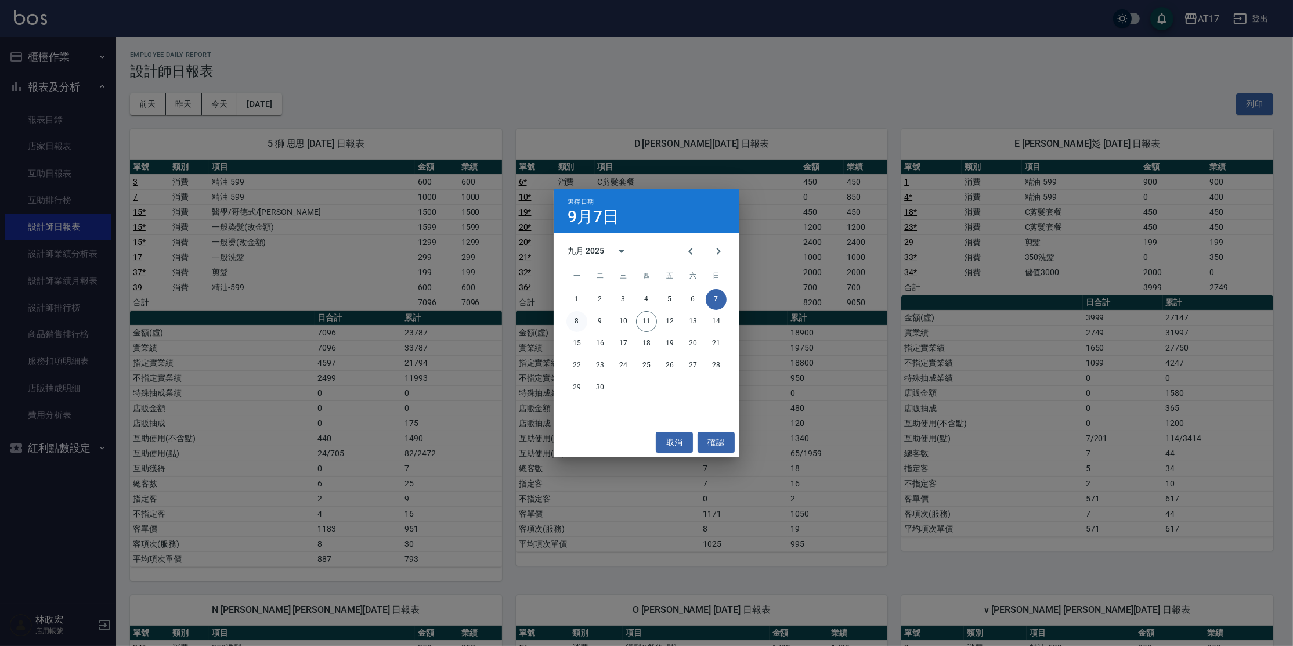
click at [575, 320] on button "8" at bounding box center [577, 321] width 21 height 21
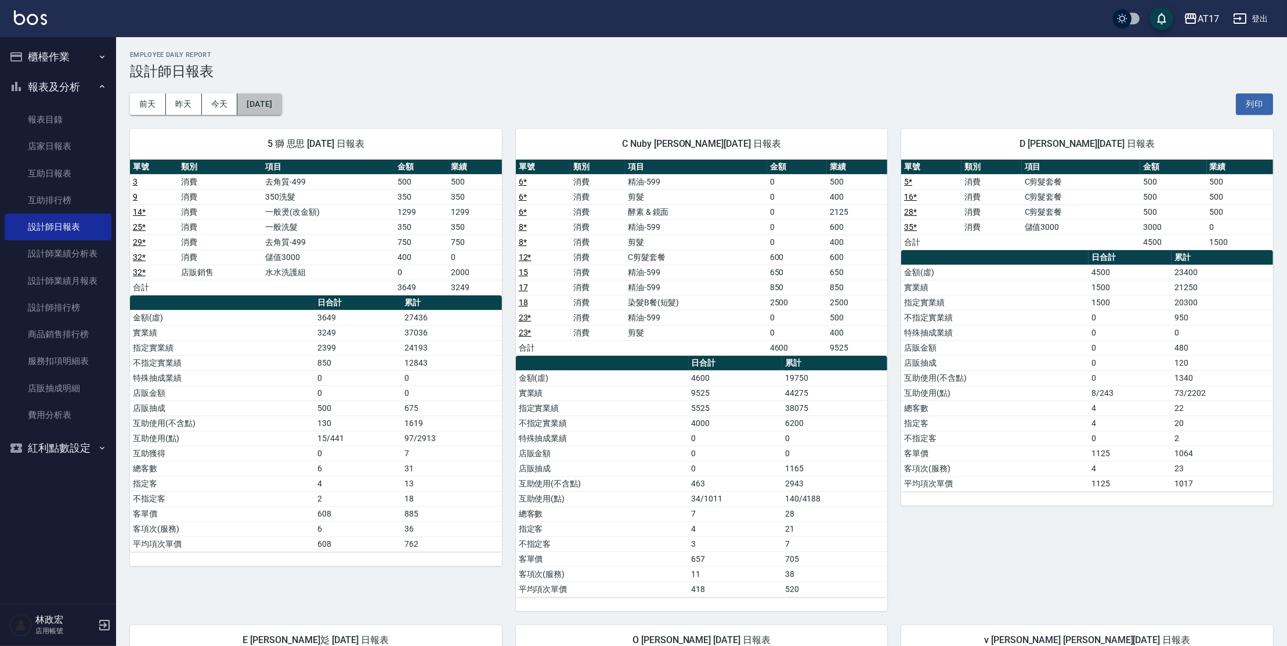
click at [269, 106] on button "[DATE]" at bounding box center [259, 103] width 44 height 21
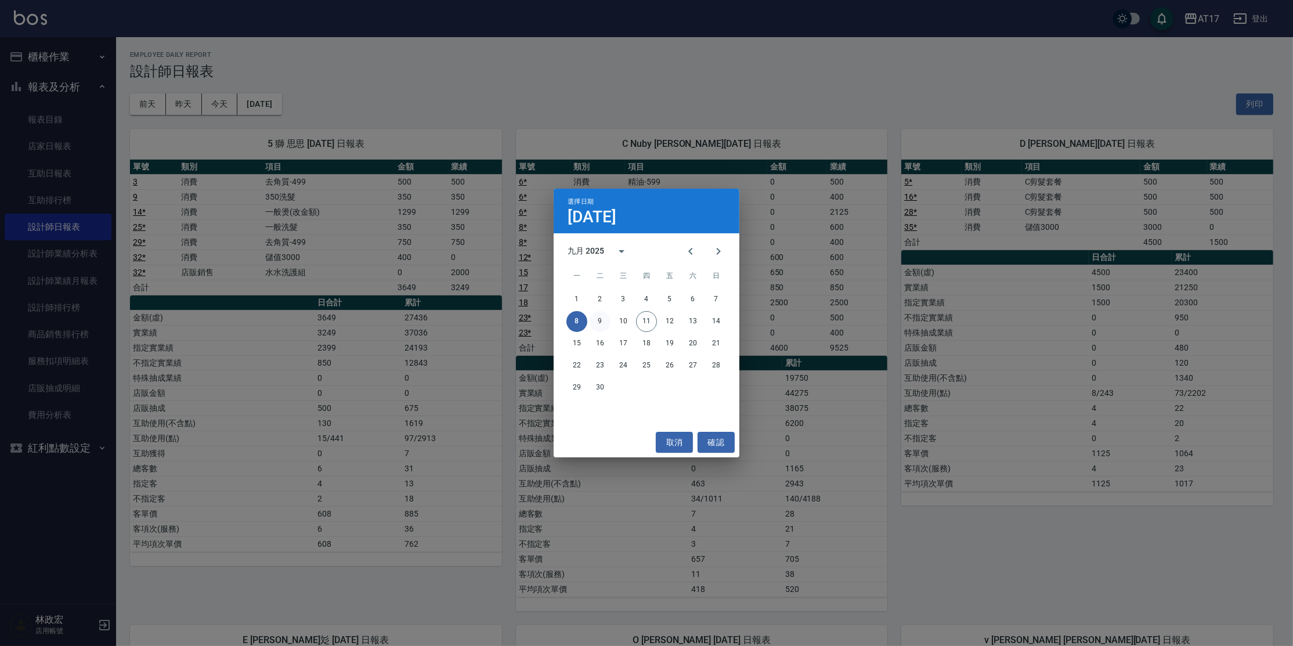
click at [607, 320] on button "9" at bounding box center [600, 321] width 21 height 21
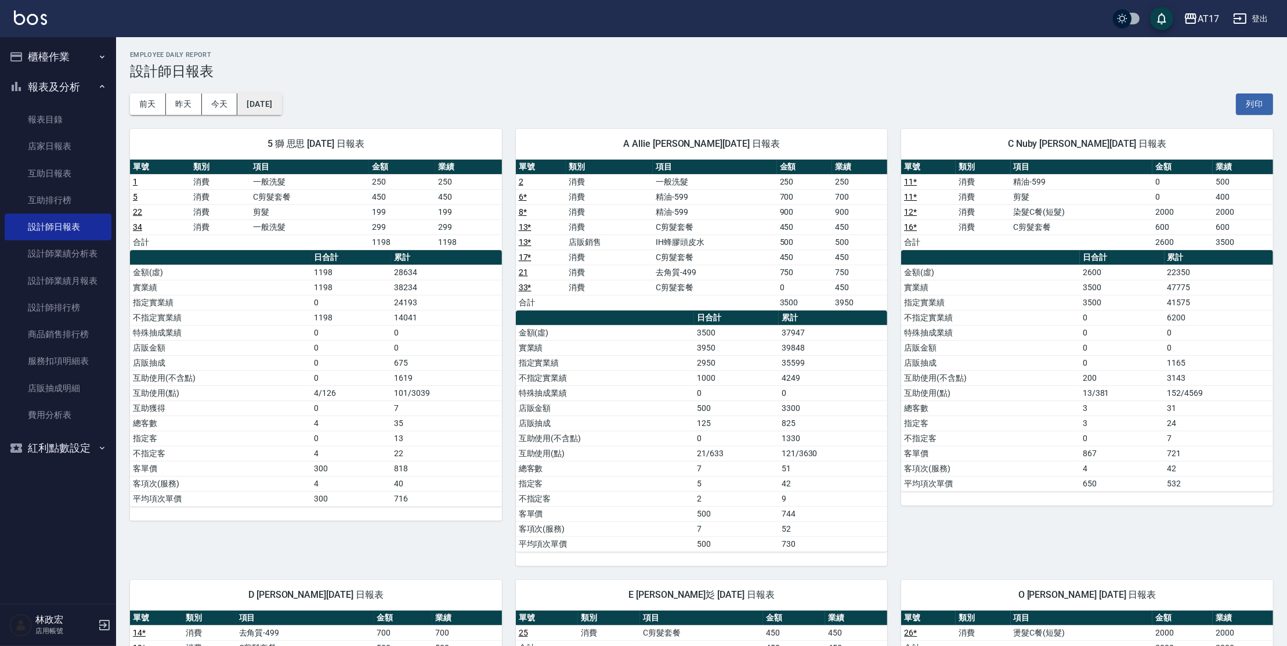
click at [246, 109] on button "[DATE]" at bounding box center [259, 103] width 44 height 21
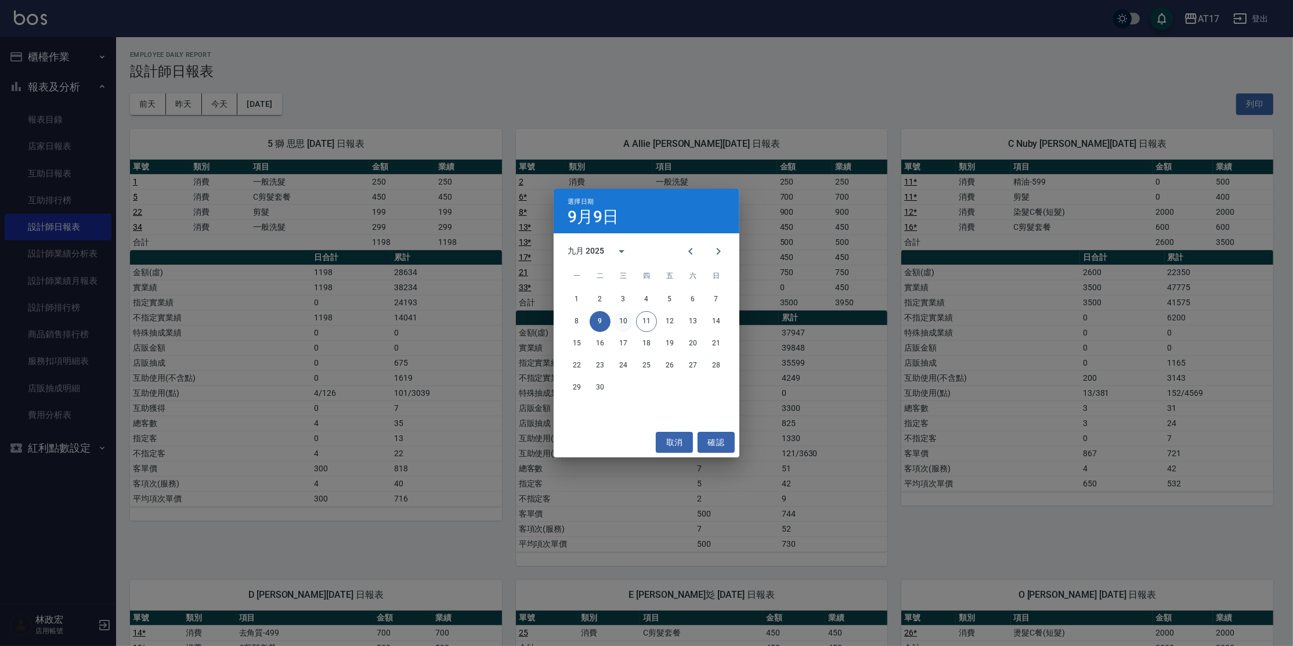
click at [621, 325] on button "10" at bounding box center [623, 321] width 21 height 21
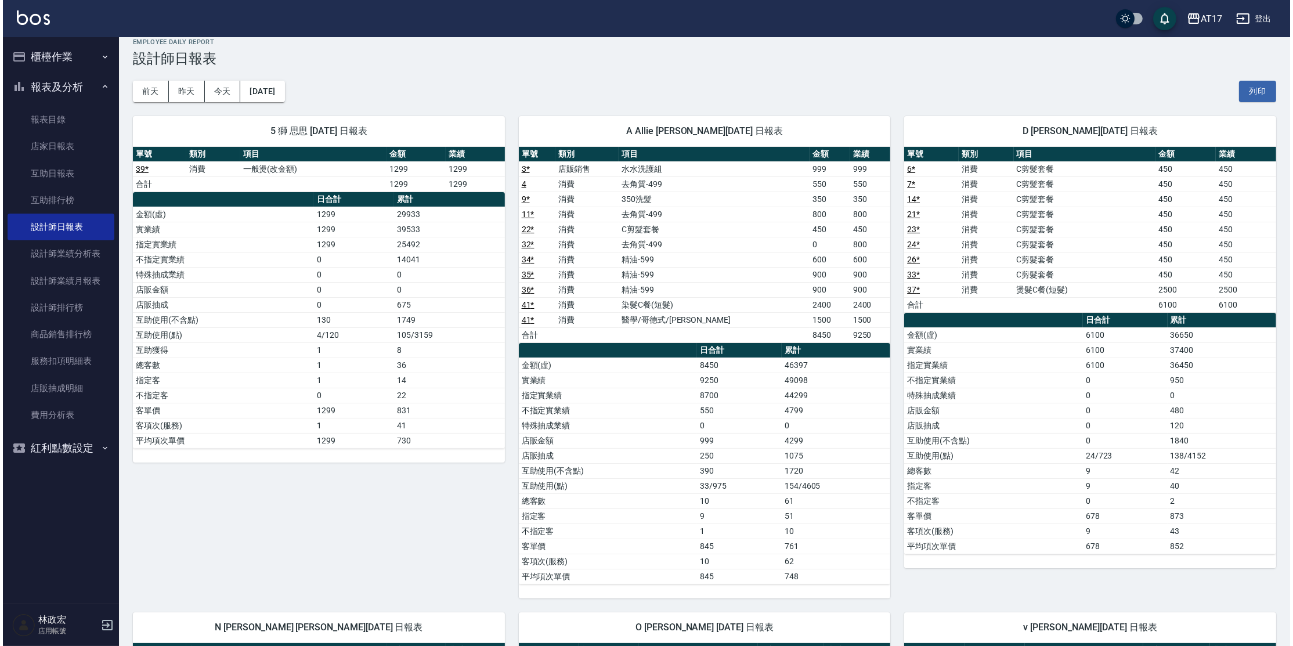
scroll to position [10, 0]
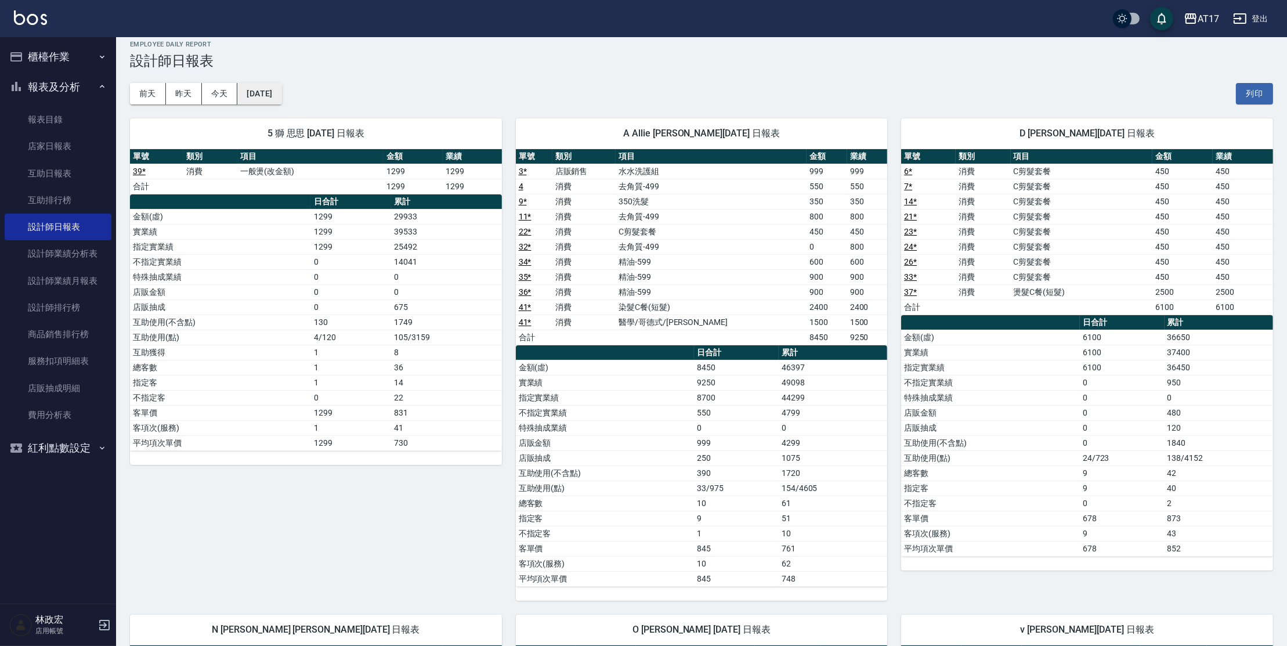
click at [257, 91] on button "[DATE]" at bounding box center [259, 93] width 44 height 21
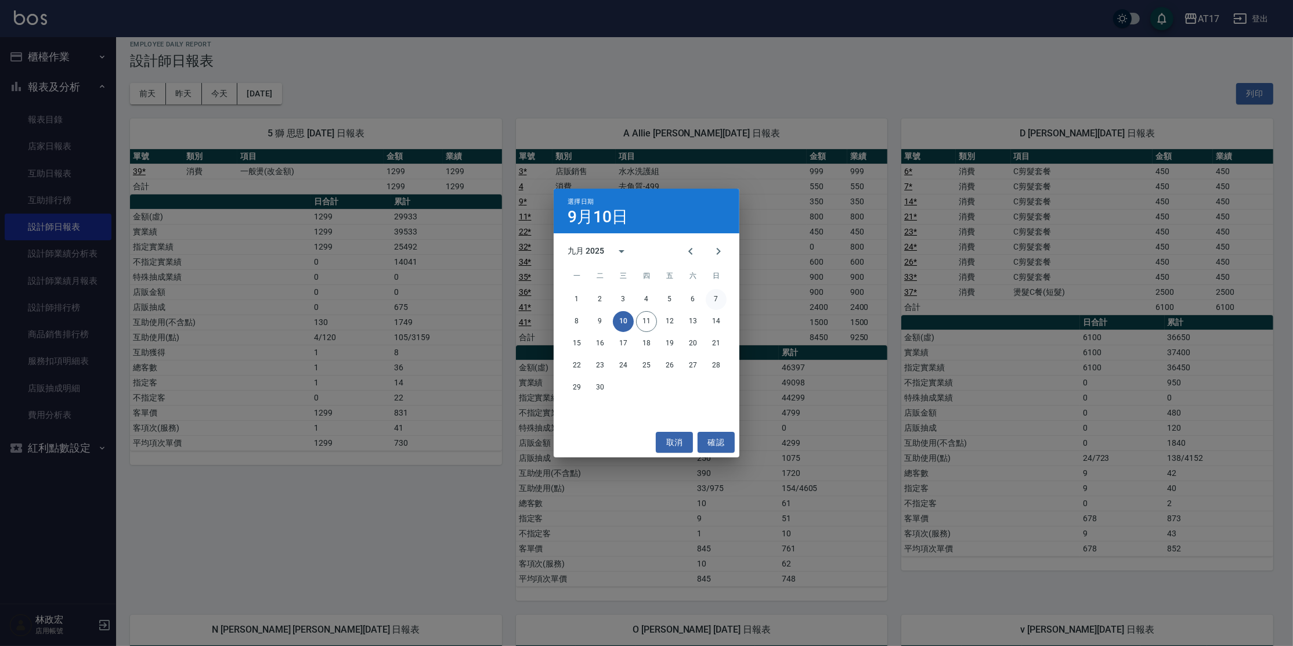
click at [710, 299] on button "7" at bounding box center [716, 299] width 21 height 21
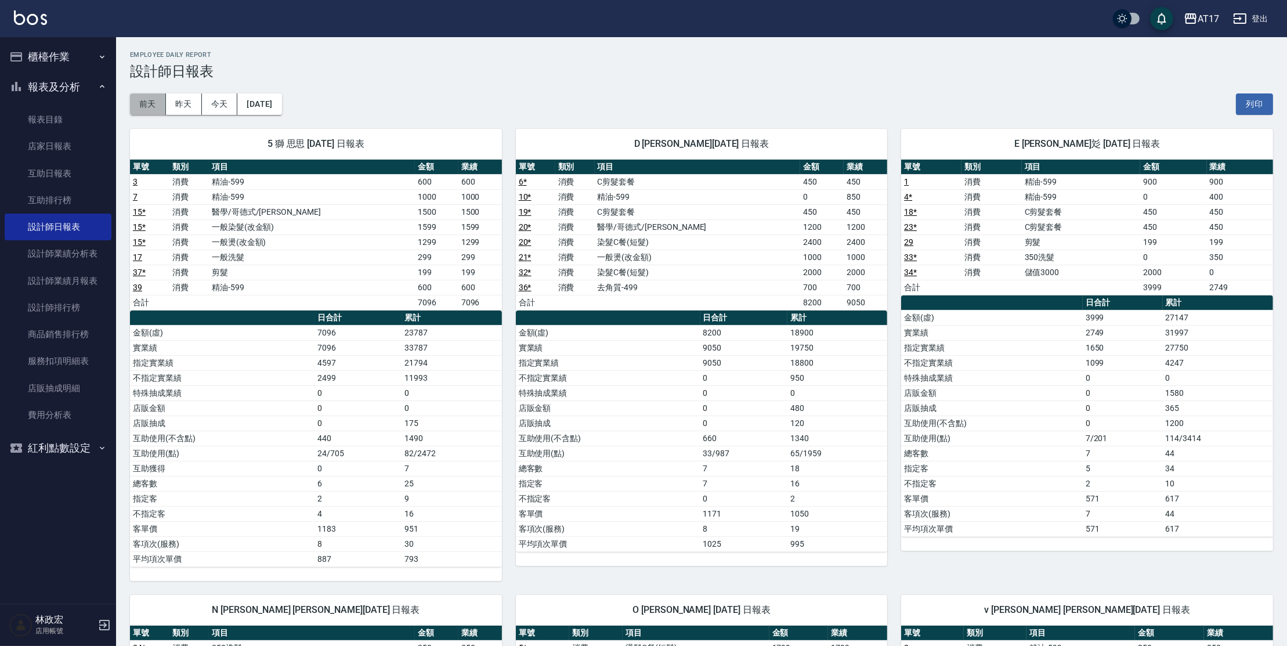
click at [163, 107] on button "前天" at bounding box center [148, 103] width 36 height 21
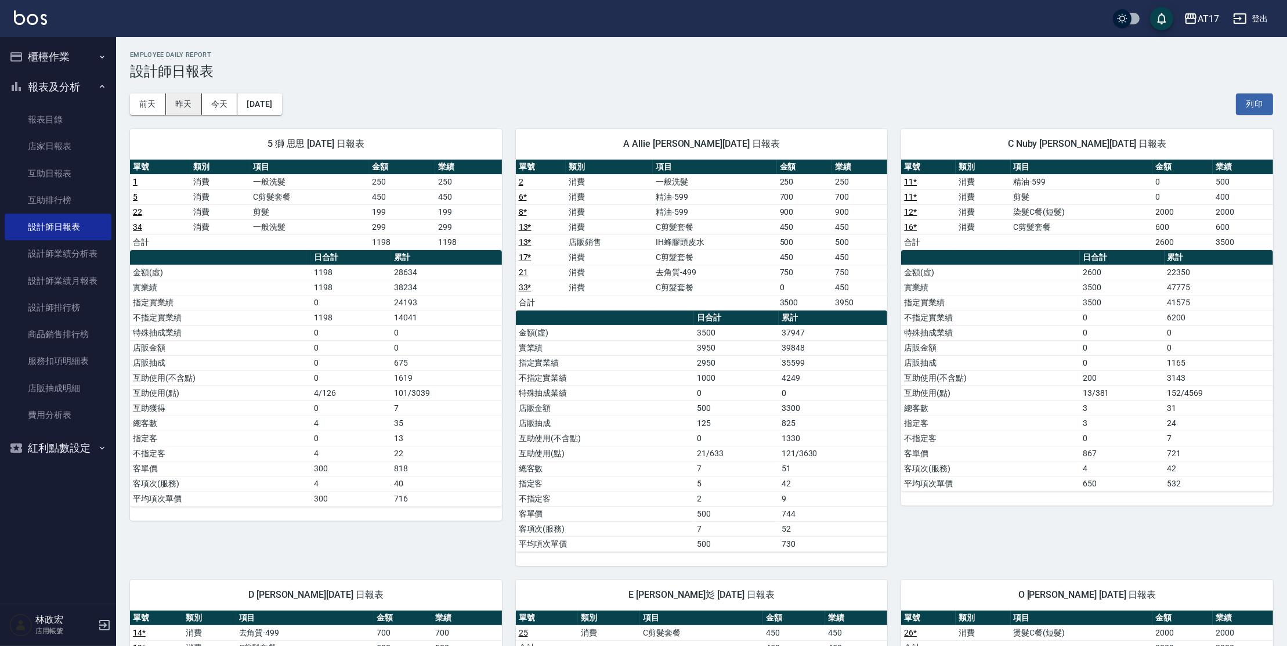
click at [198, 109] on button "昨天" at bounding box center [184, 103] width 36 height 21
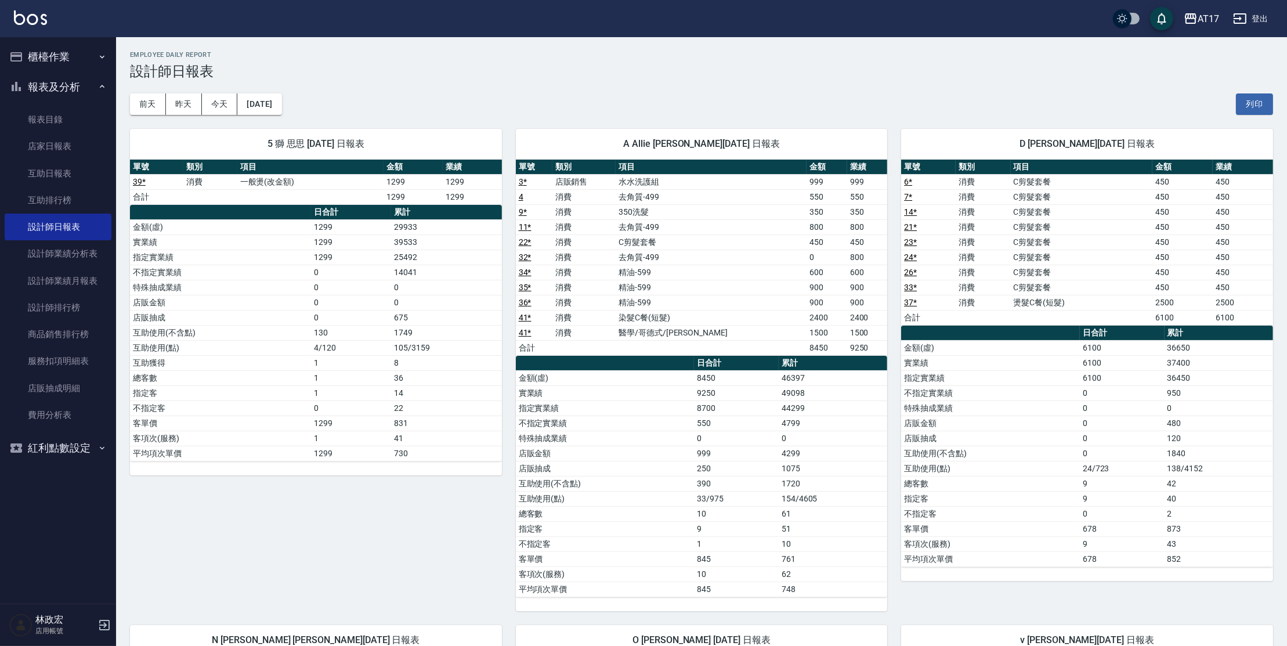
click at [186, 103] on button "昨天" at bounding box center [184, 103] width 36 height 21
click at [159, 103] on button "前天" at bounding box center [148, 103] width 36 height 21
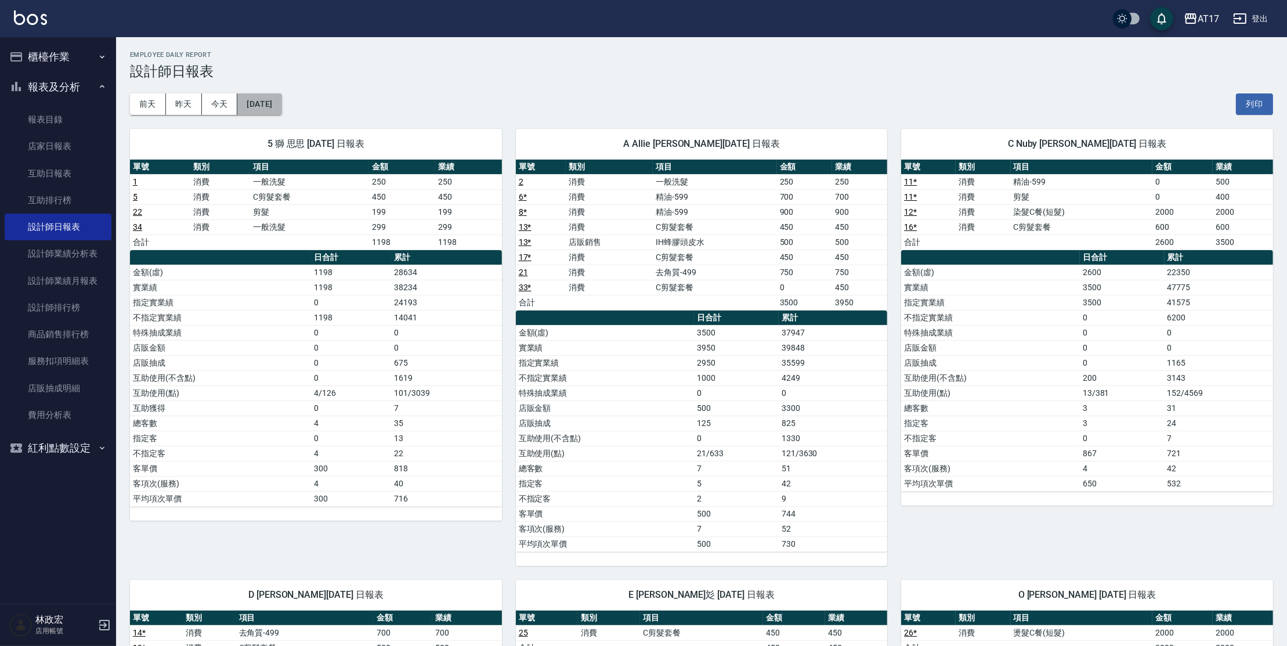
click at [246, 102] on button "[DATE]" at bounding box center [259, 103] width 44 height 21
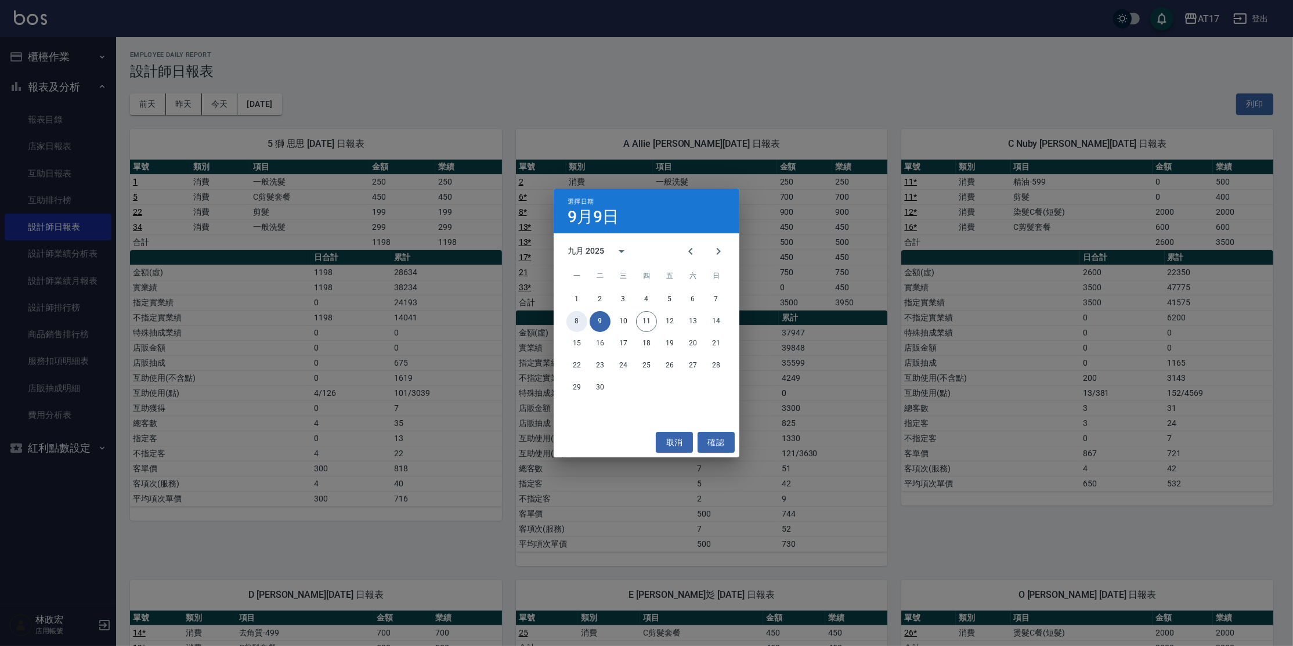
click at [574, 326] on button "8" at bounding box center [577, 321] width 21 height 21
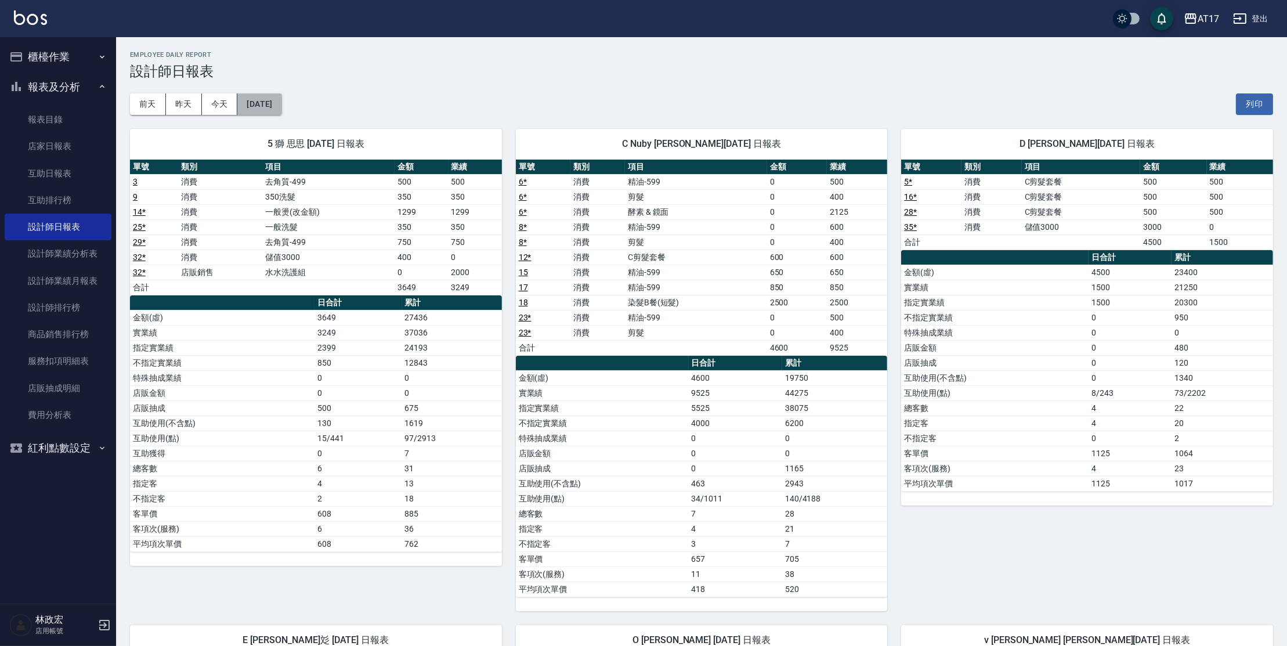
click at [281, 106] on button "[DATE]" at bounding box center [259, 103] width 44 height 21
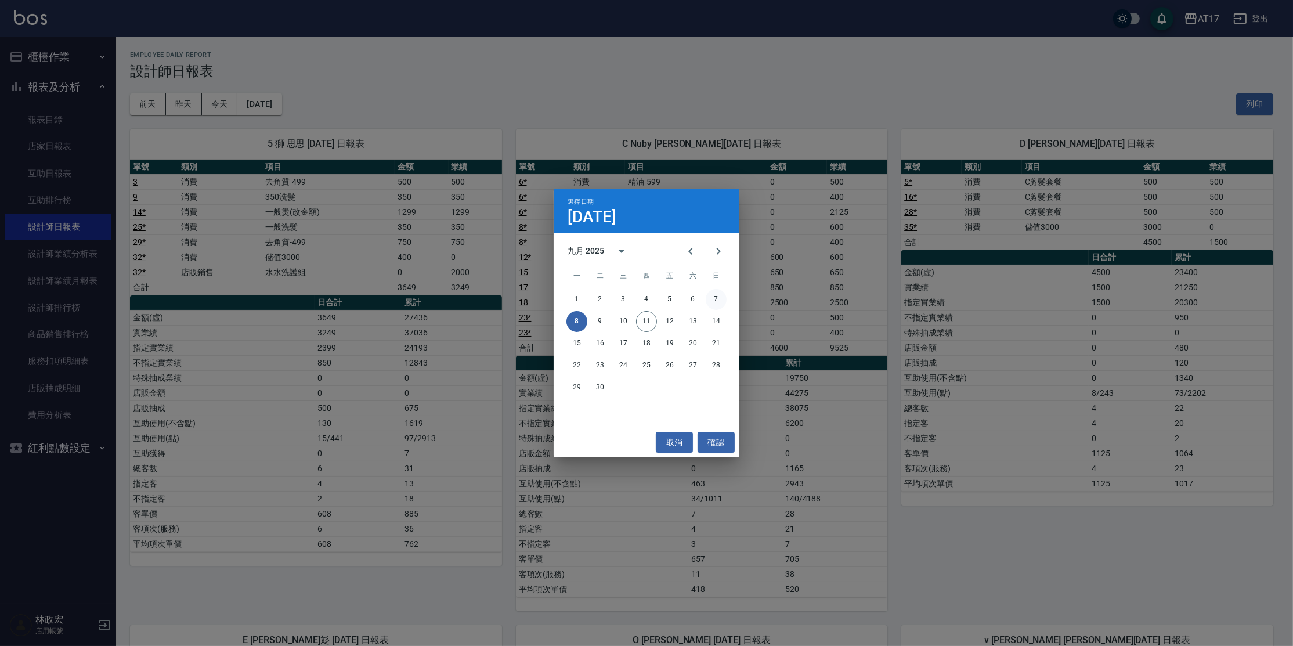
click at [714, 302] on button "7" at bounding box center [716, 299] width 21 height 21
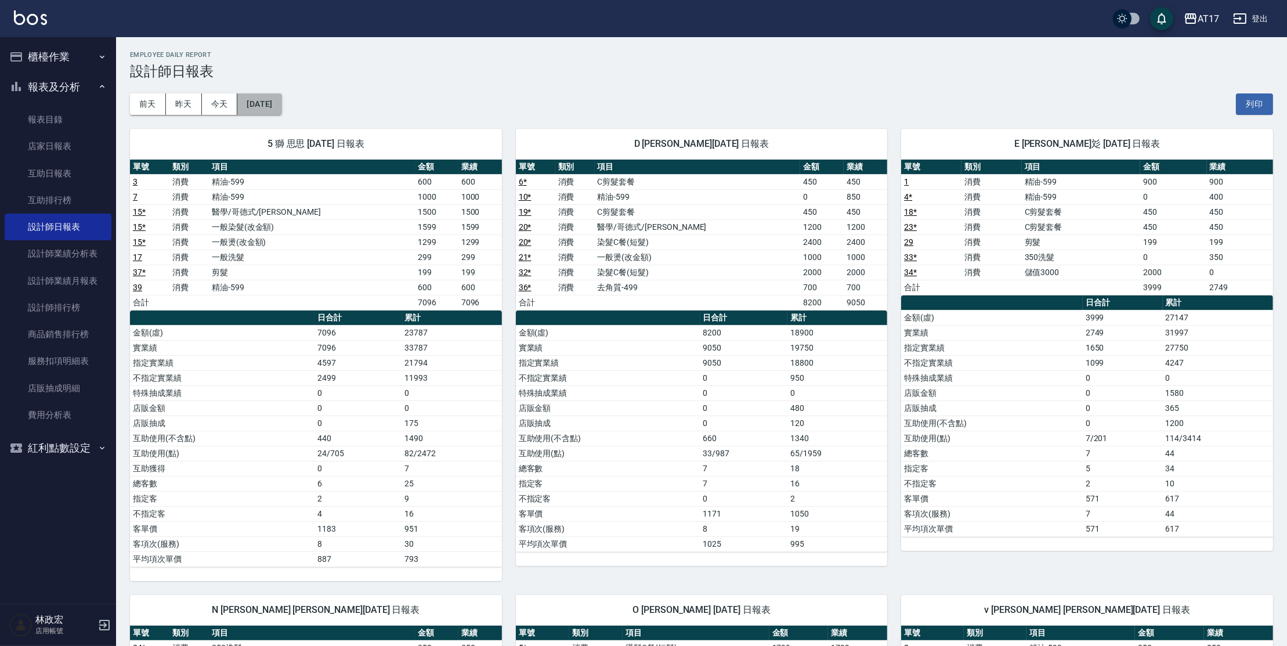
click at [282, 106] on button "[DATE]" at bounding box center [259, 103] width 44 height 21
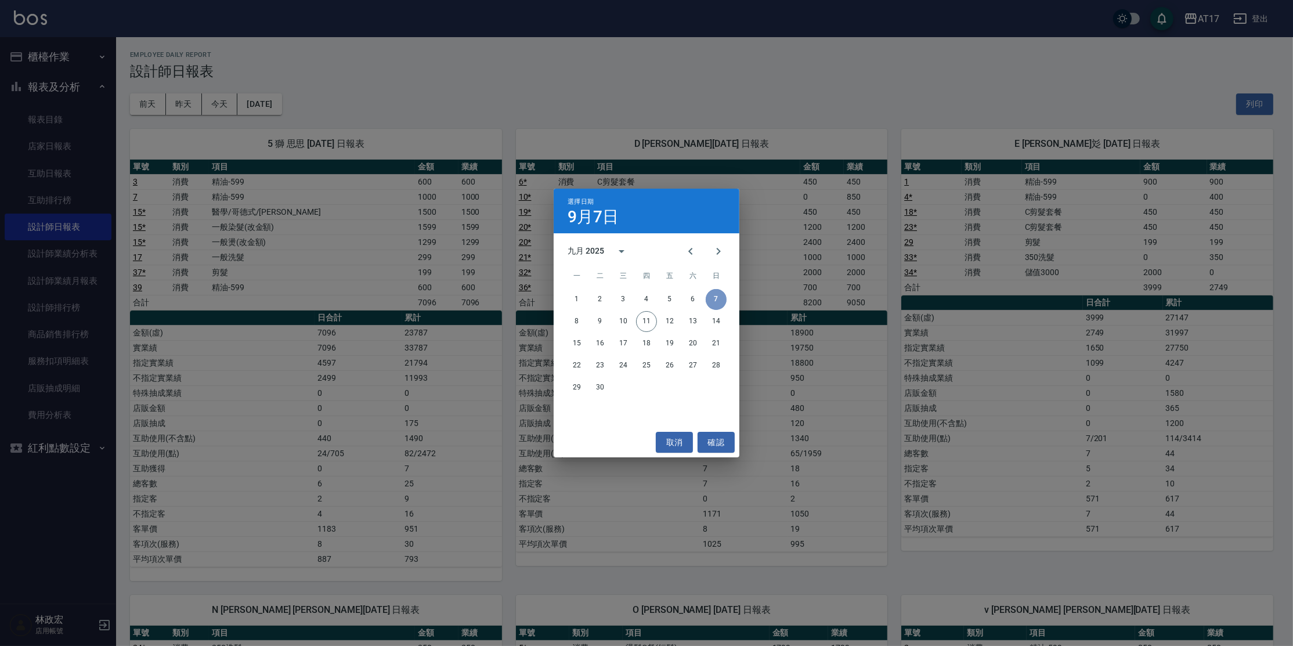
click at [718, 302] on button "7" at bounding box center [716, 299] width 21 height 21
click at [579, 327] on button "8" at bounding box center [577, 321] width 21 height 21
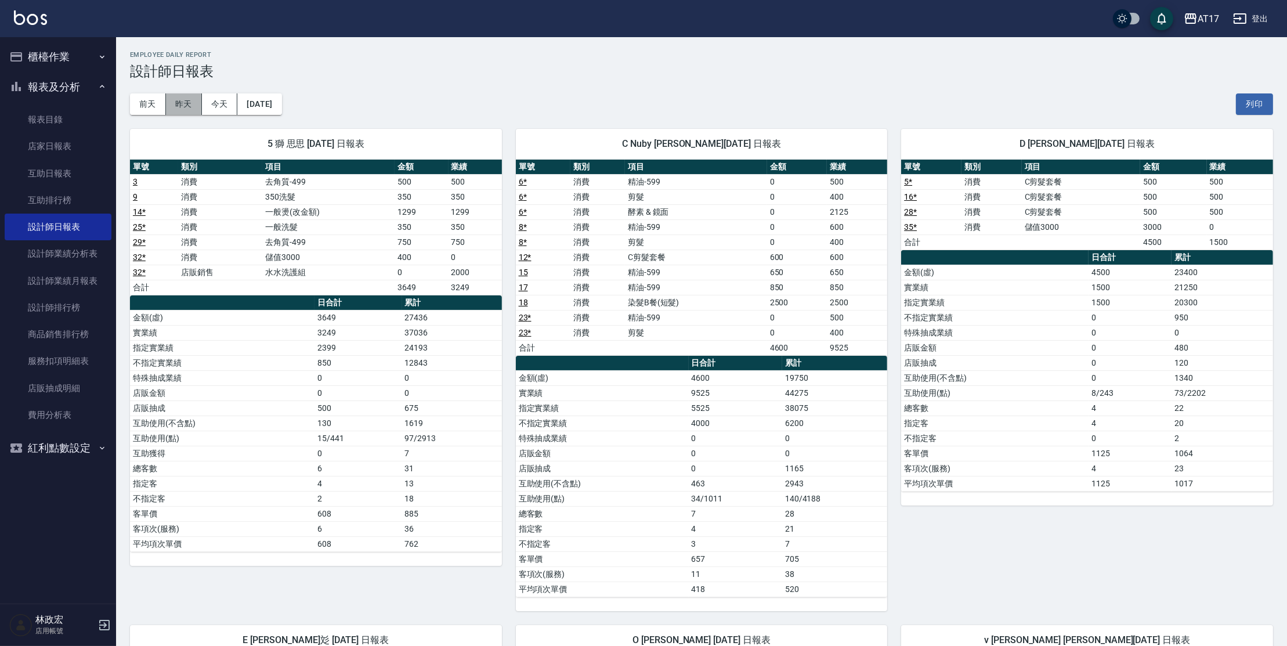
click at [182, 109] on button "昨天" at bounding box center [184, 103] width 36 height 21
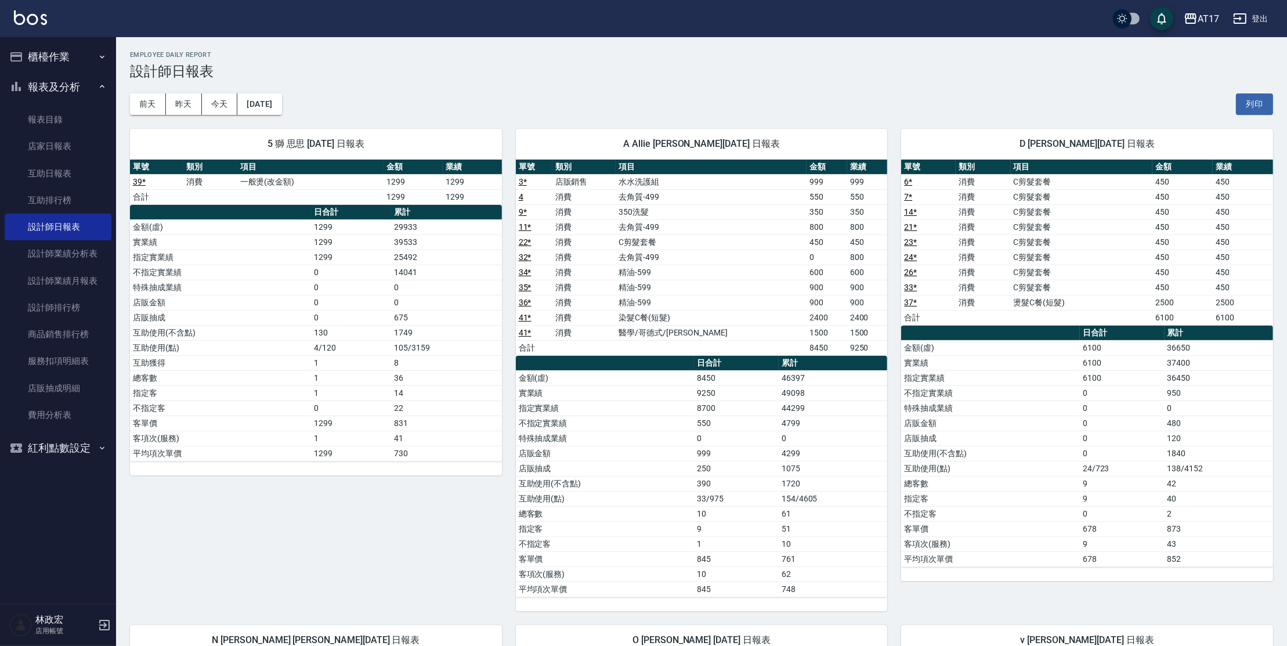
click at [559, 91] on div "[DATE] [DATE] [DATE] [DATE] 列印" at bounding box center [701, 104] width 1143 height 49
